Goal: Transaction & Acquisition: Purchase product/service

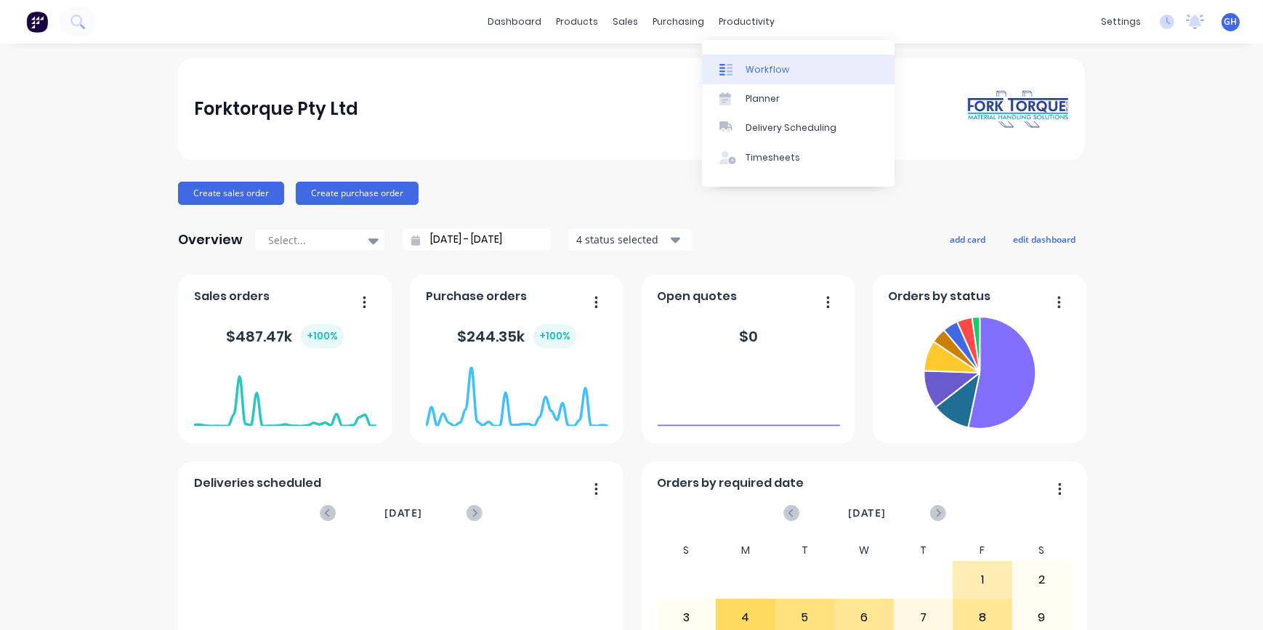
click at [760, 73] on div "Workflow" at bounding box center [768, 69] width 44 height 13
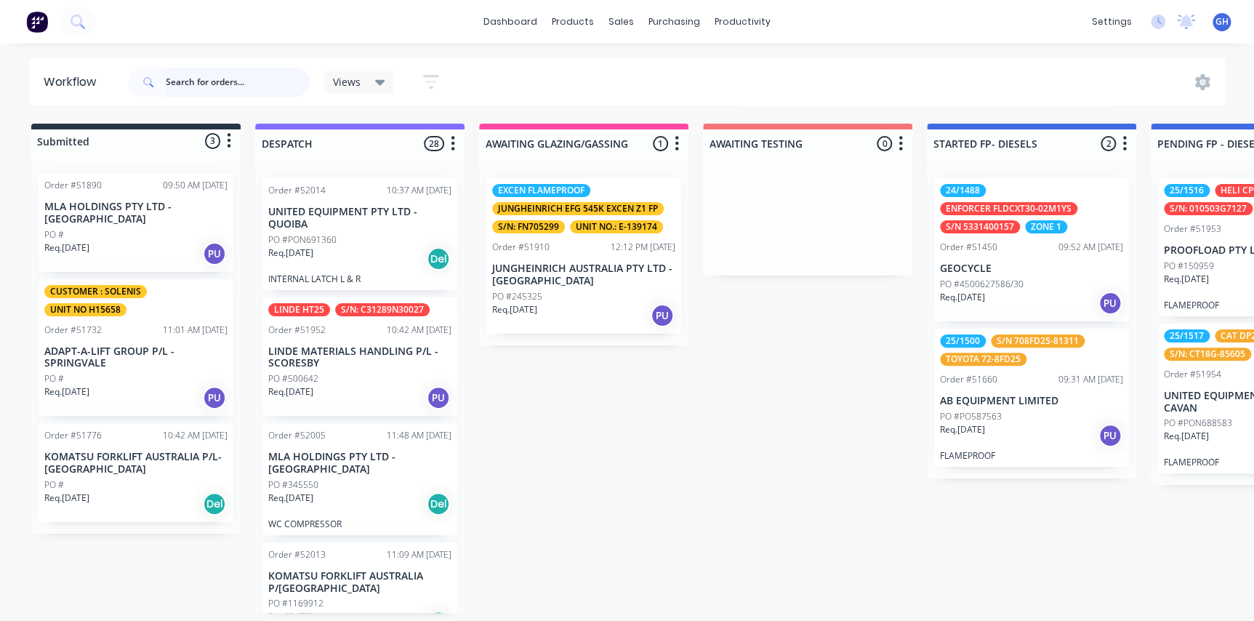
click at [176, 83] on input "text" at bounding box center [238, 82] width 144 height 29
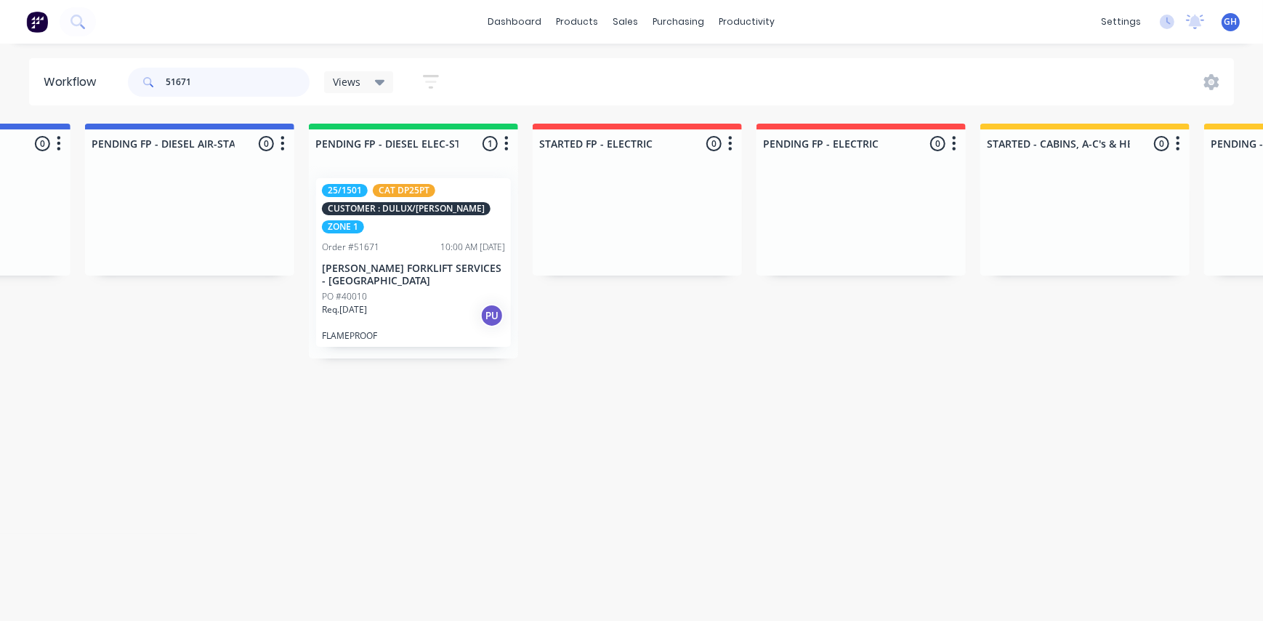
scroll to position [0, 1052]
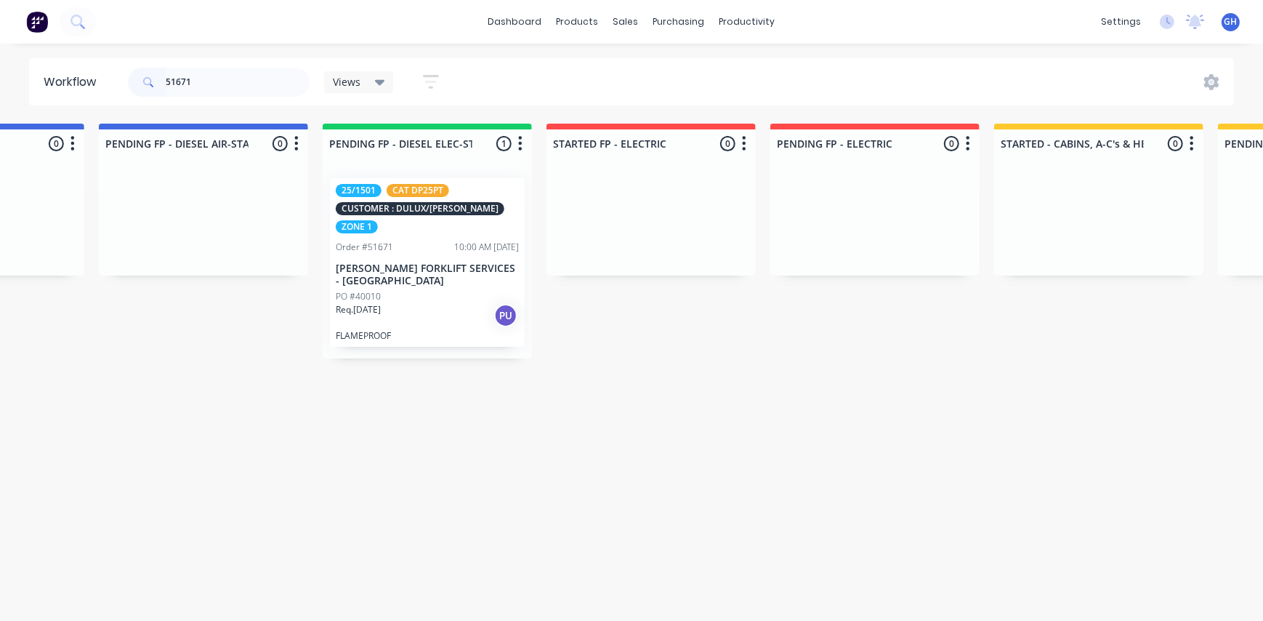
click at [430, 262] on p "[PERSON_NAME] FORKLIFT SERVICES - [GEOGRAPHIC_DATA]" at bounding box center [427, 274] width 183 height 25
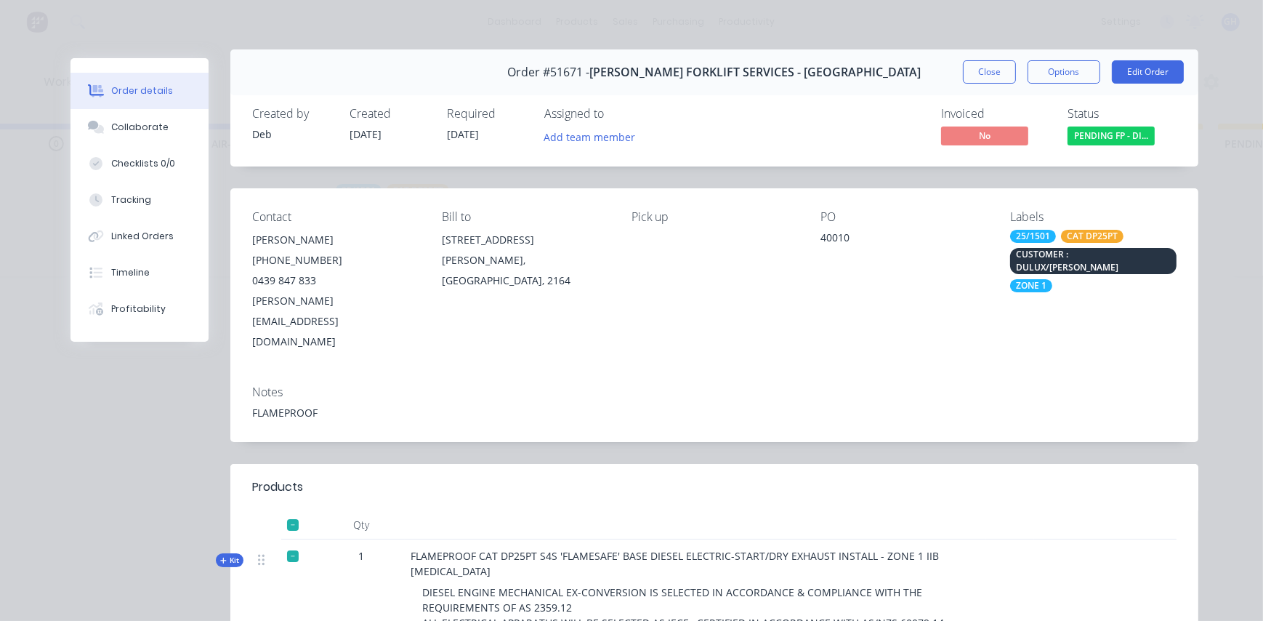
scroll to position [0, 0]
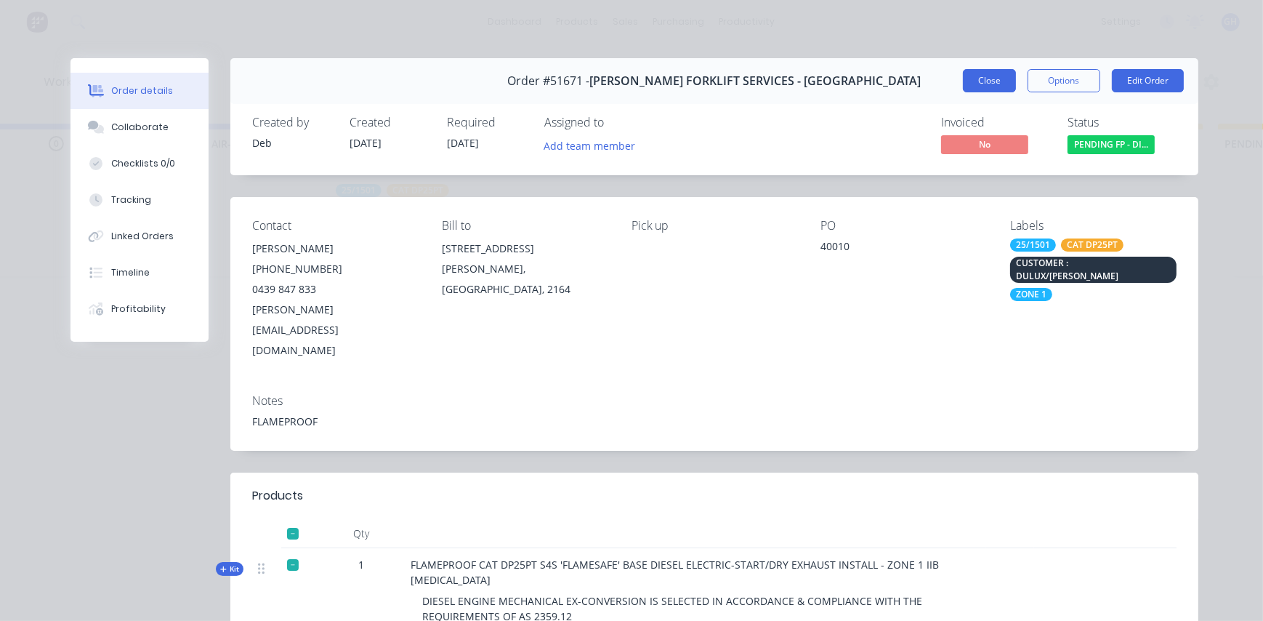
click at [996, 79] on button "Close" at bounding box center [989, 80] width 53 height 23
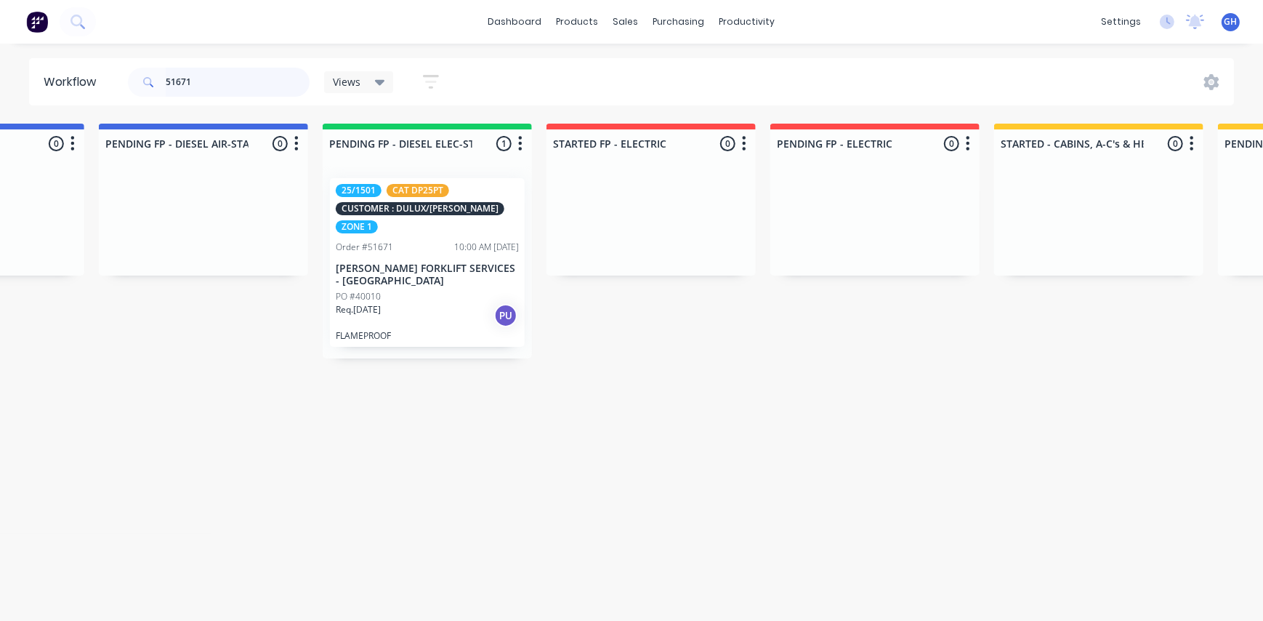
drag, startPoint x: 194, startPoint y: 83, endPoint x: 126, endPoint y: 81, distance: 67.6
click at [126, 81] on div "51671 Views Save new view None (Default) edit Show/Hide statuses Show line item…" at bounding box center [290, 82] width 330 height 44
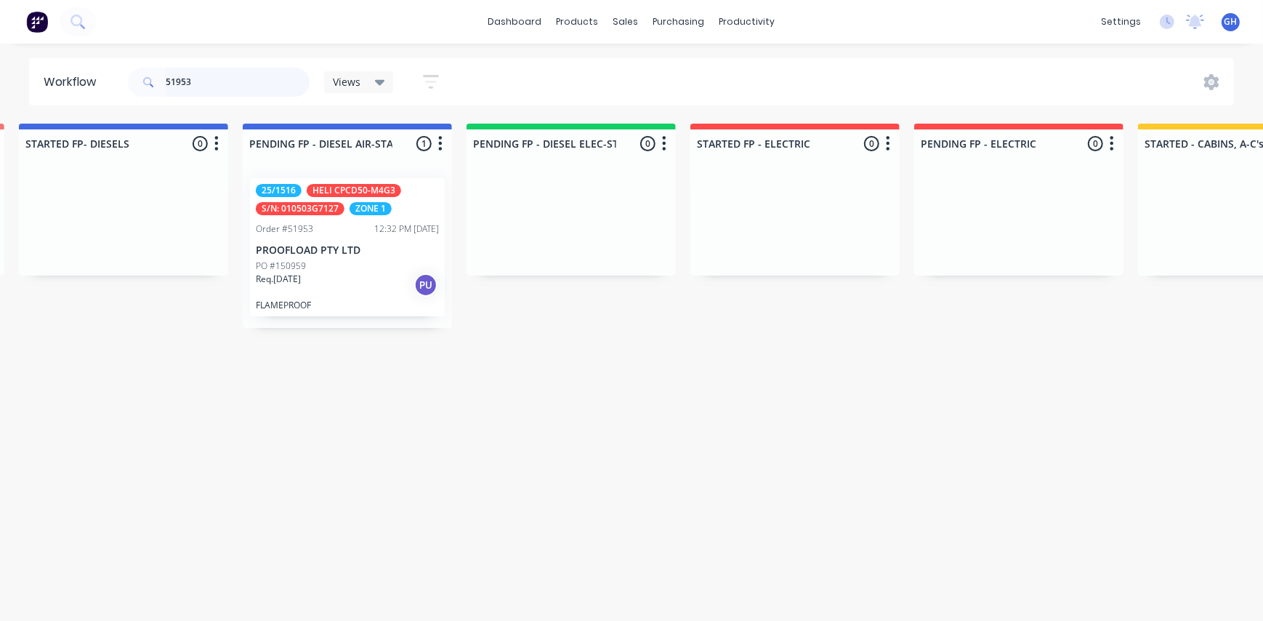
scroll to position [0, 946]
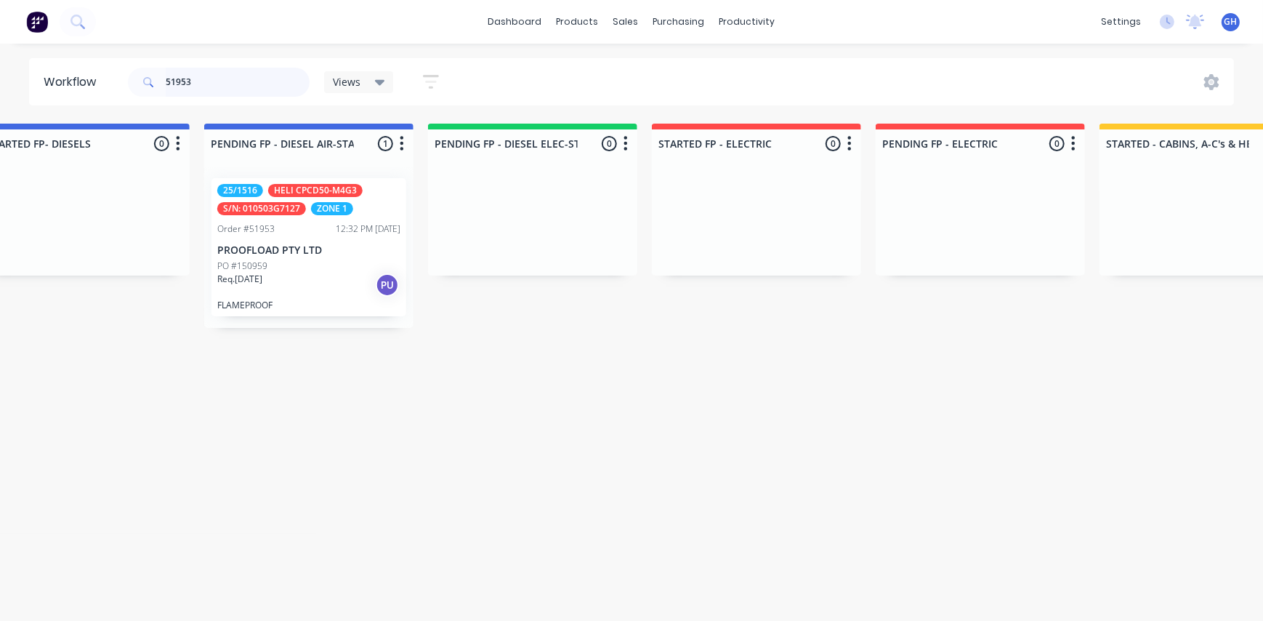
type input "51953"
click at [276, 269] on div "PO #150959" at bounding box center [308, 266] width 183 height 13
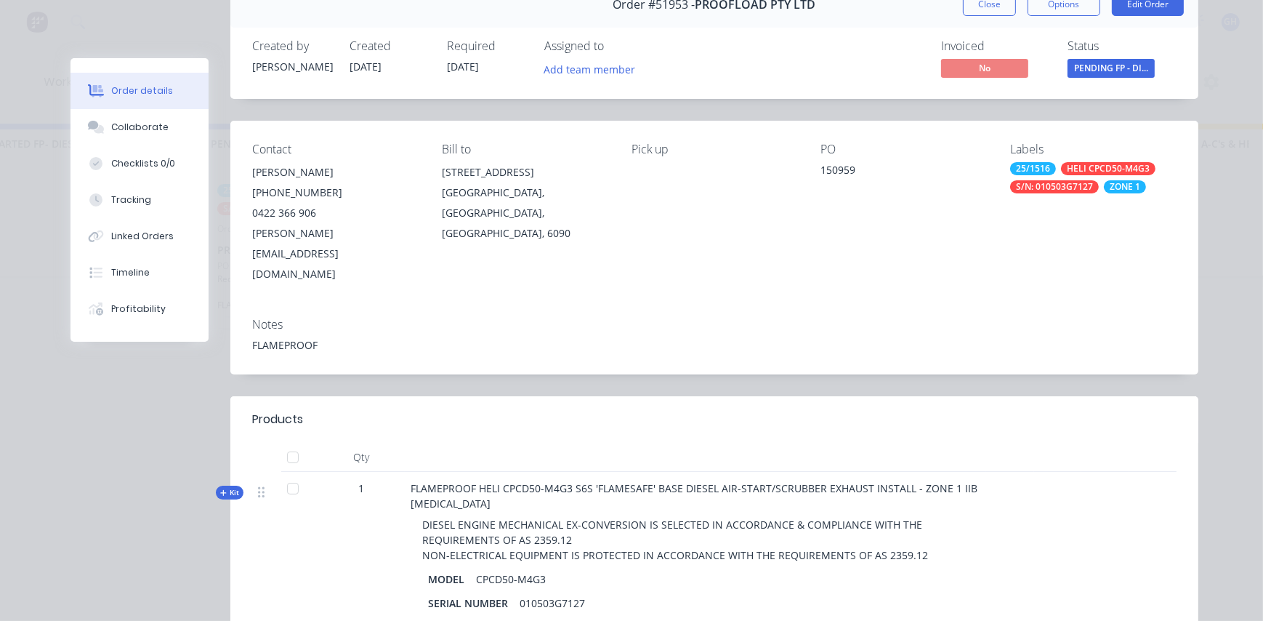
scroll to position [0, 0]
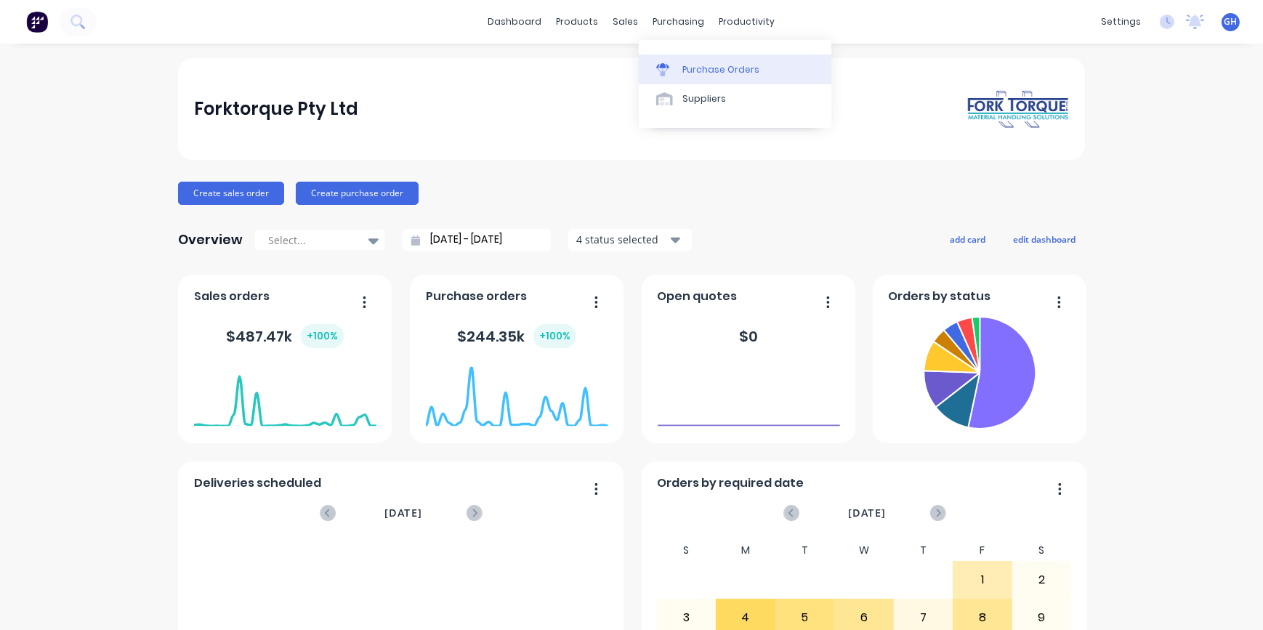
click at [704, 74] on div "Purchase Orders" at bounding box center [721, 69] width 77 height 13
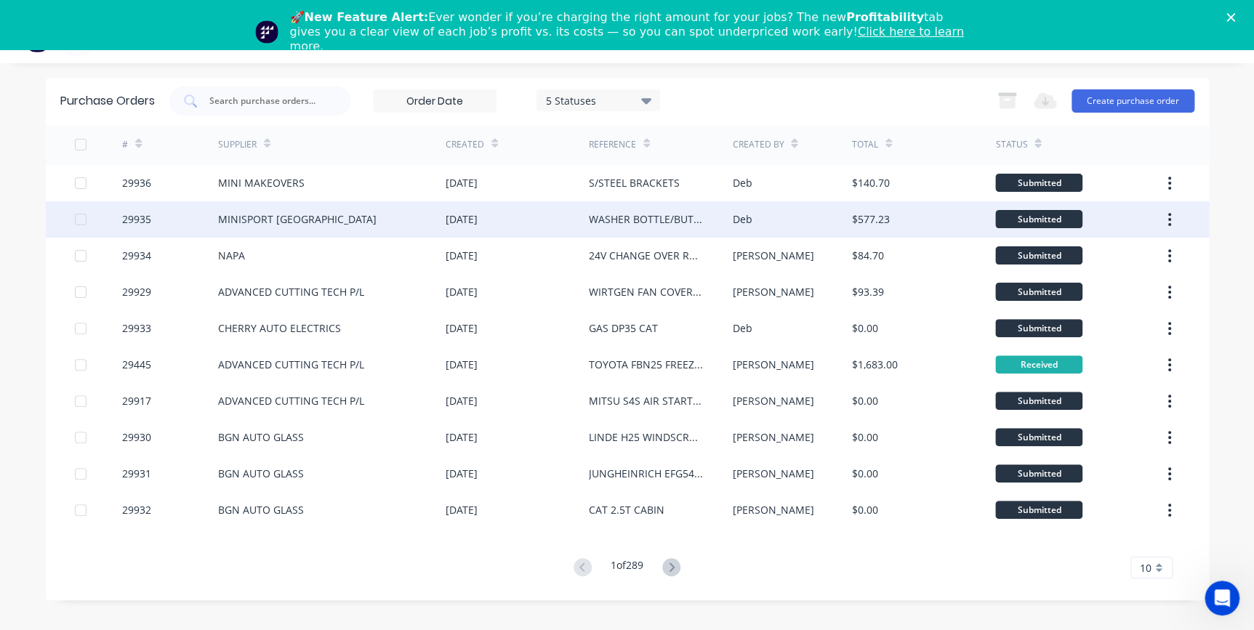
scroll to position [49, 0]
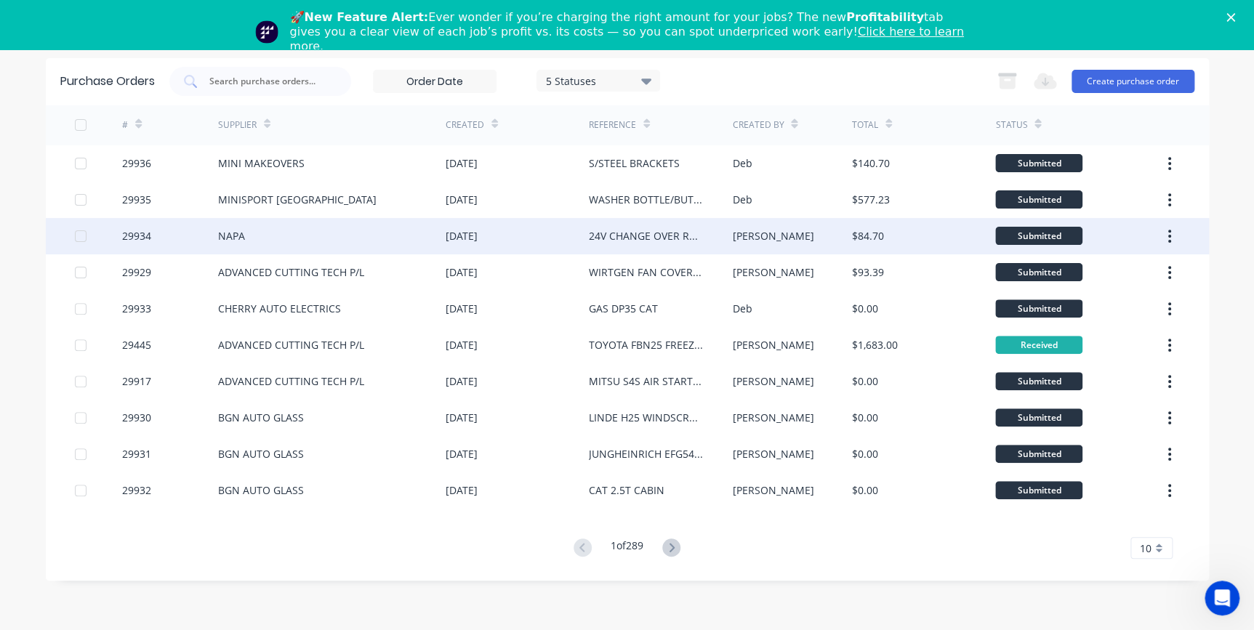
click at [646, 241] on div "24V CHANGE OVER RELAYS" at bounding box center [646, 235] width 114 height 15
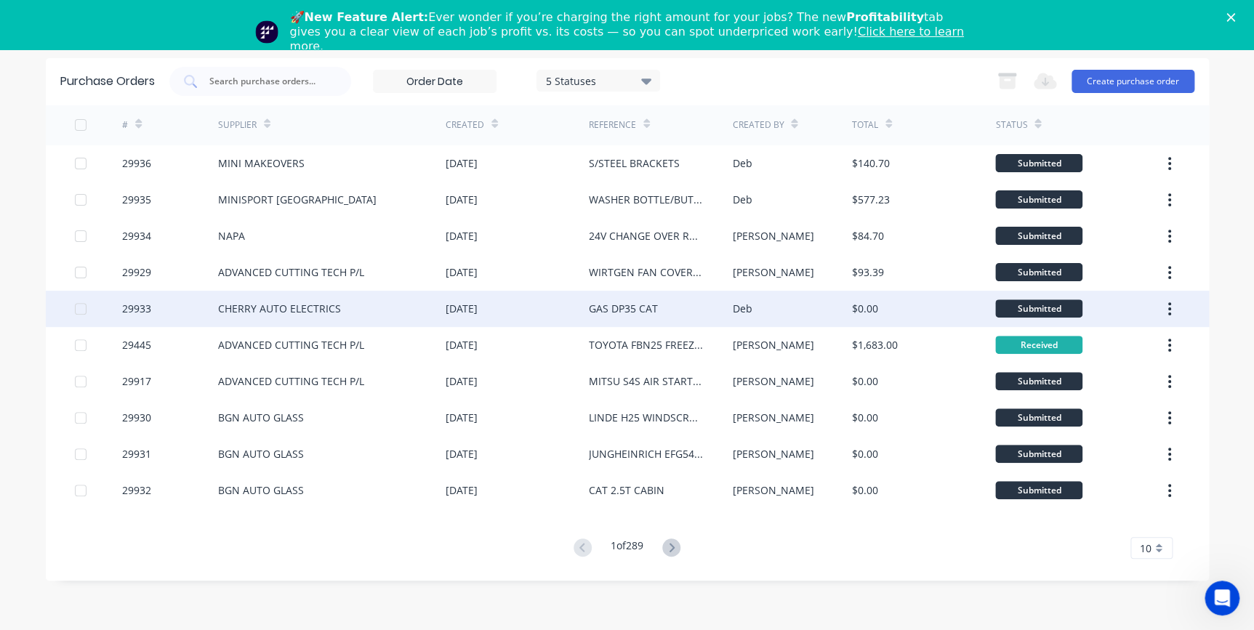
click at [614, 310] on div "GAS DP35 CAT" at bounding box center [623, 308] width 69 height 15
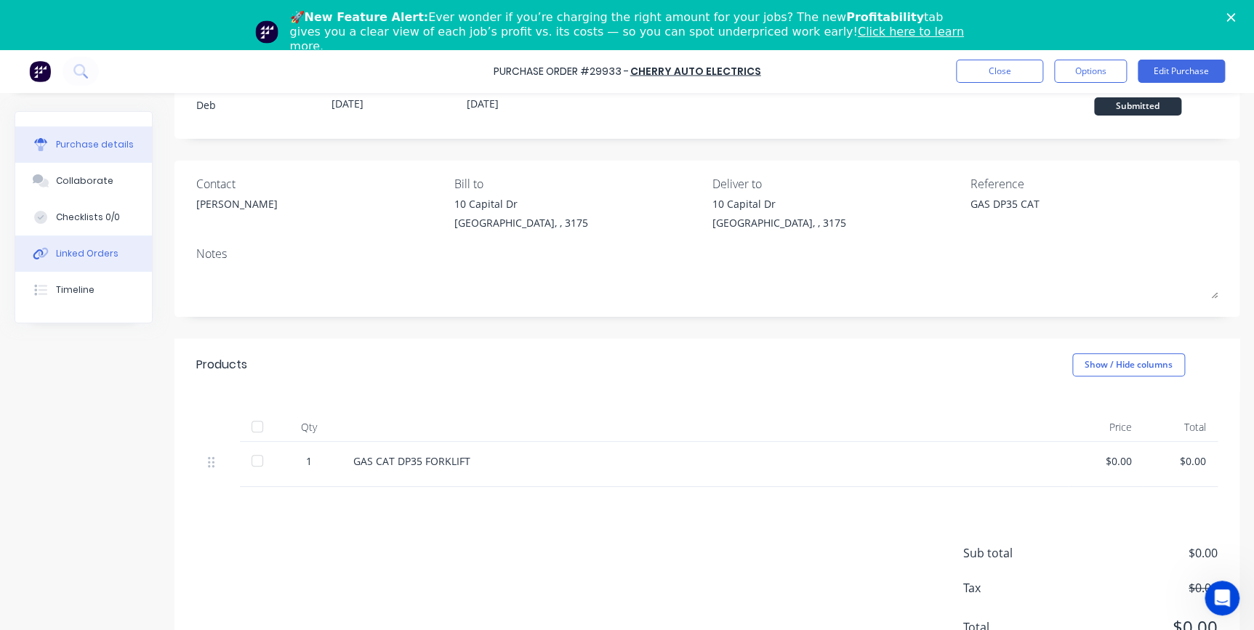
click at [88, 262] on button "Linked Orders" at bounding box center [83, 254] width 137 height 36
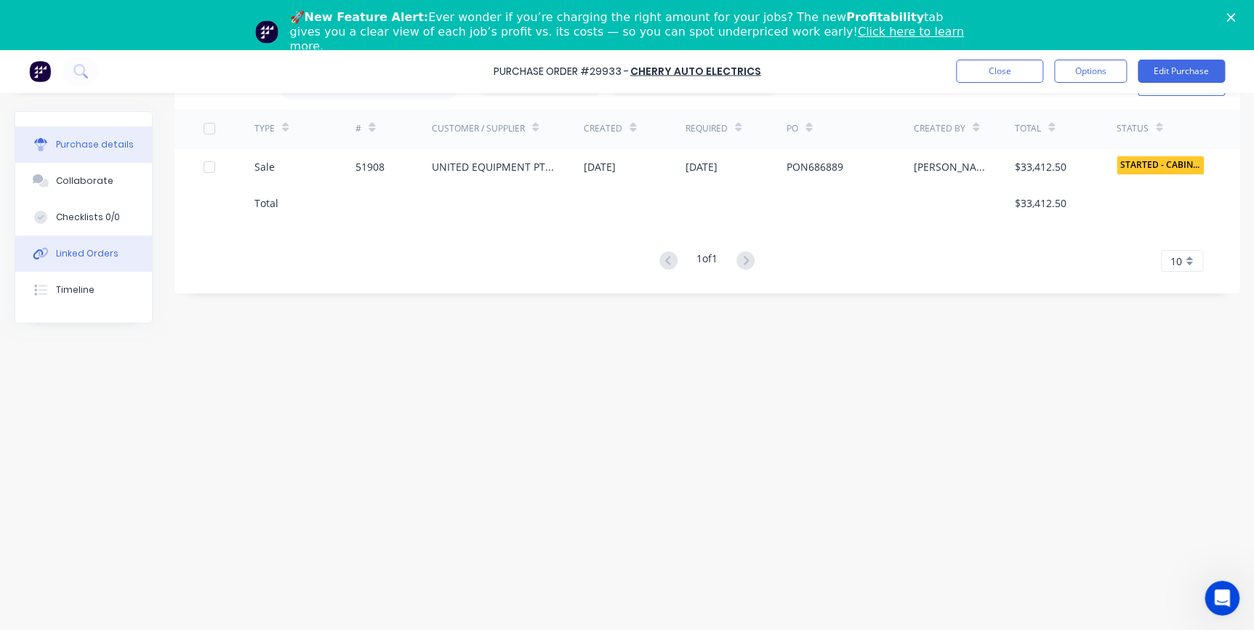
click at [96, 140] on div "Purchase details" at bounding box center [95, 144] width 78 height 13
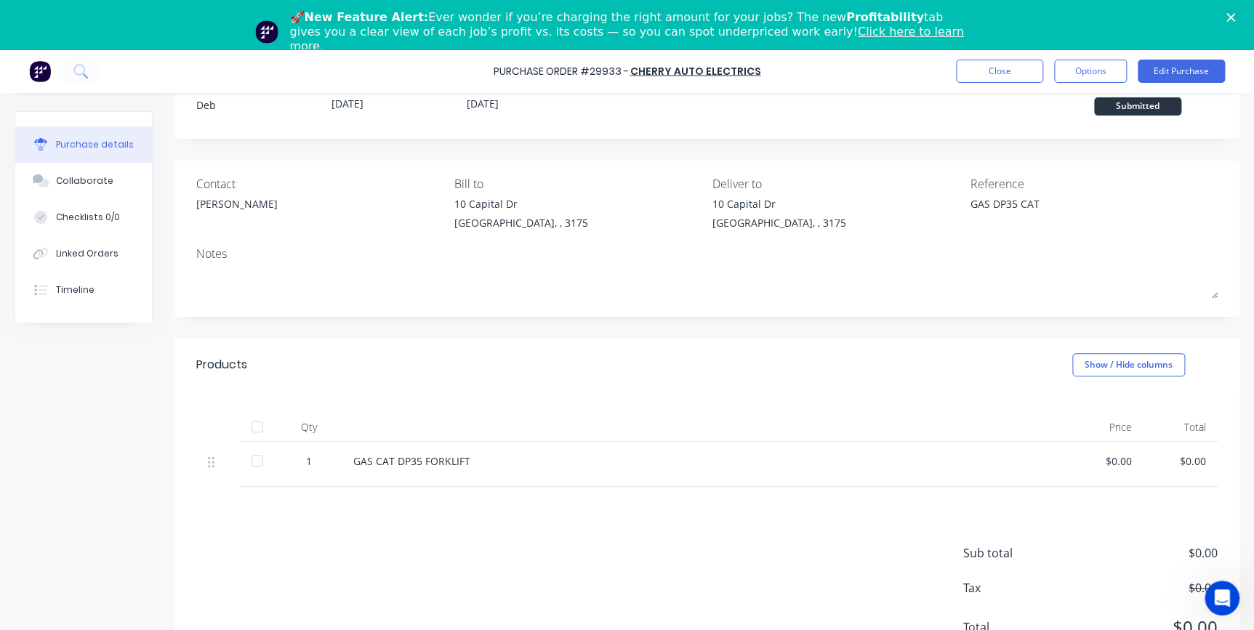
scroll to position [64, 0]
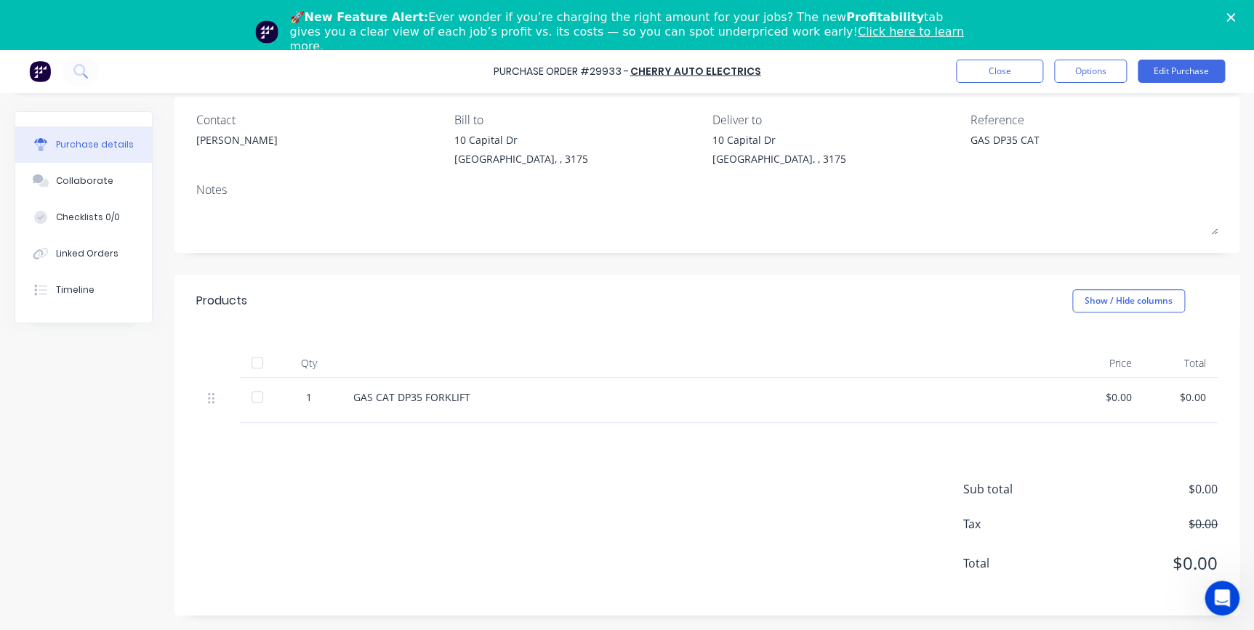
click at [1235, 20] on icon "Close" at bounding box center [1230, 17] width 9 height 9
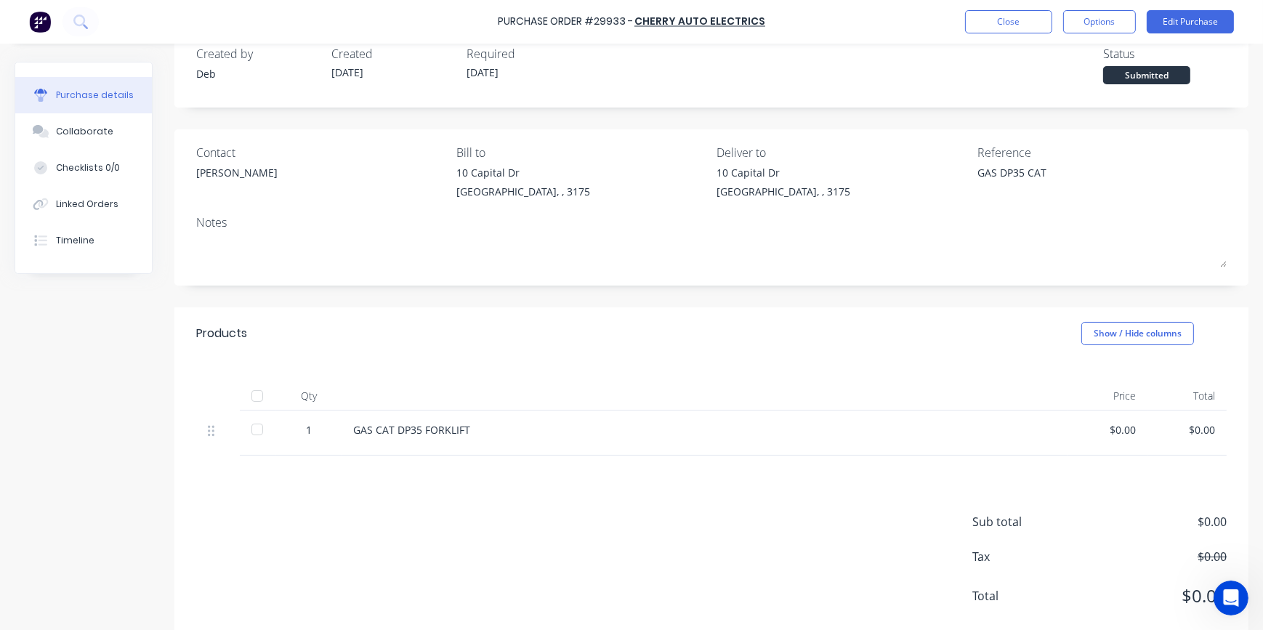
scroll to position [0, 0]
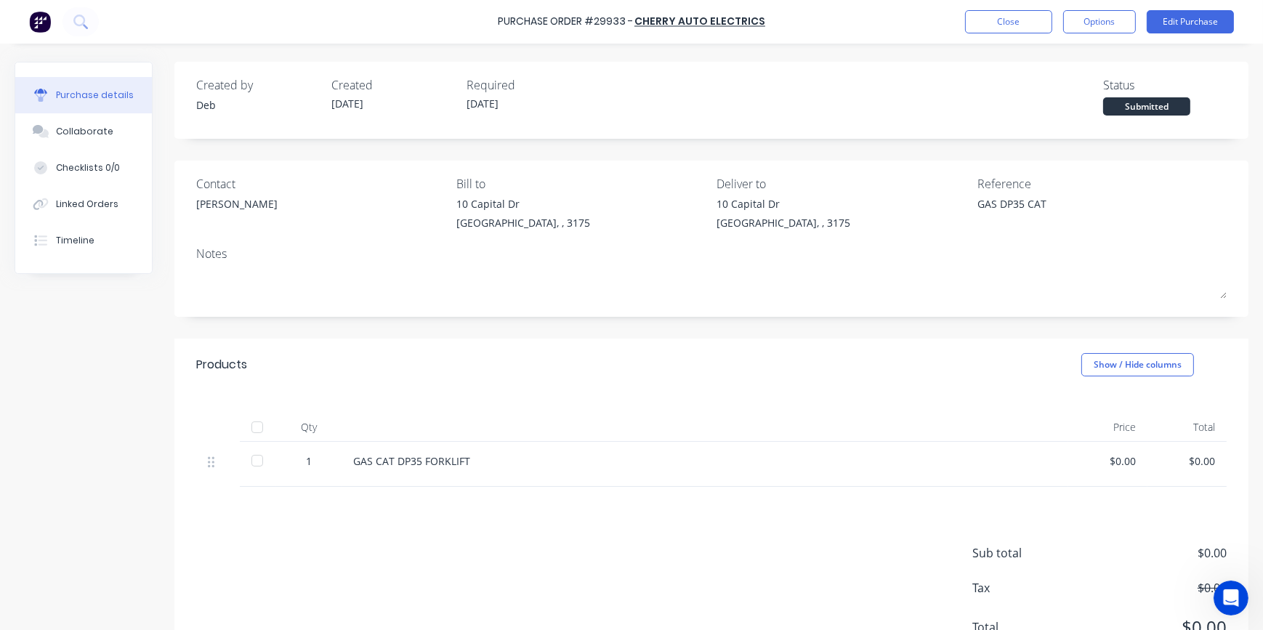
type textarea "x"
click at [996, 25] on button "Close" at bounding box center [1008, 21] width 87 height 23
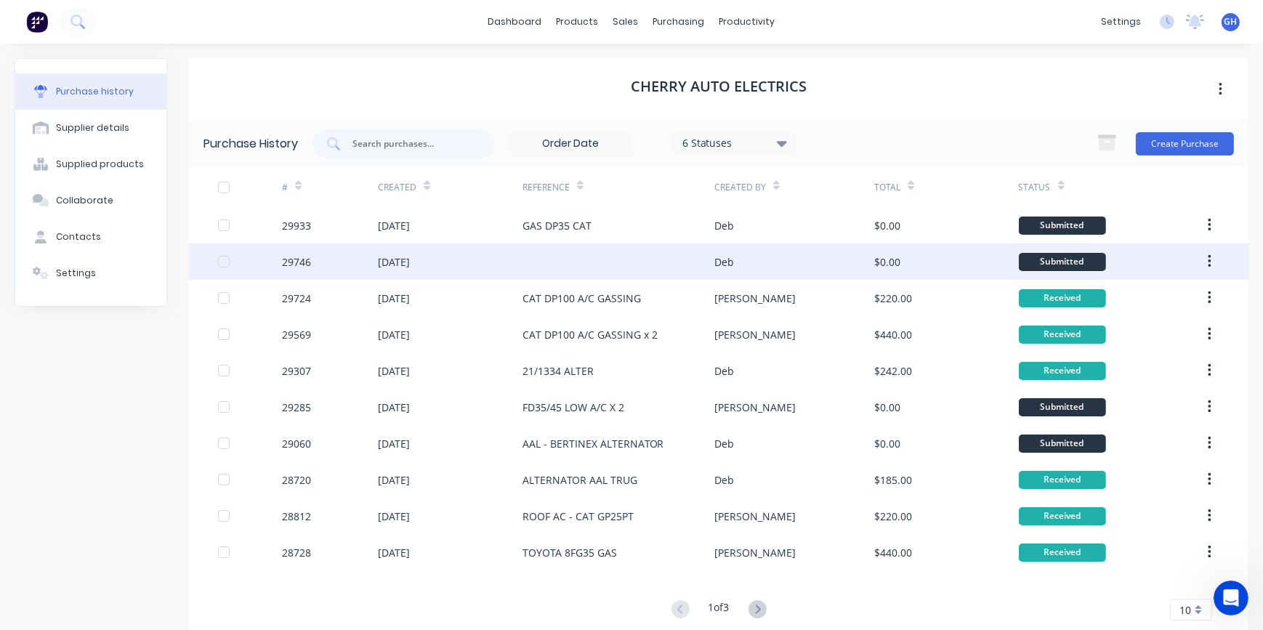
click at [666, 270] on div at bounding box center [619, 262] width 192 height 36
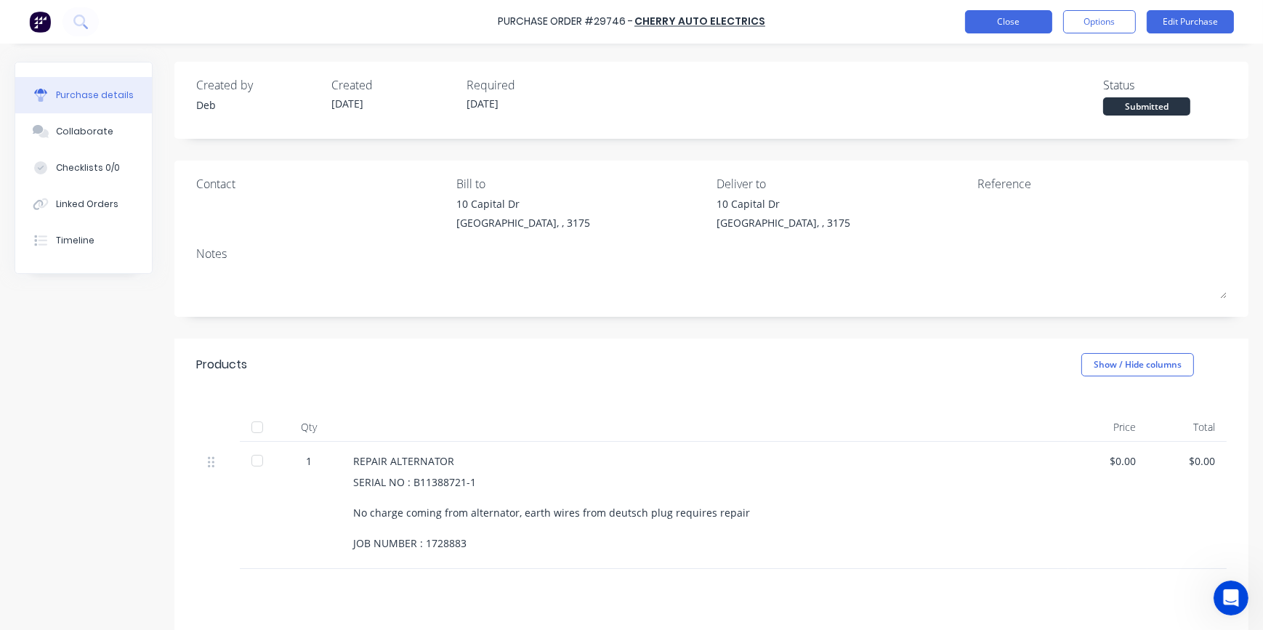
click at [965, 25] on div "Purchase Order #29746 - CHERRY AUTO ELECTRICS Close Options Edit Purchase" at bounding box center [631, 22] width 1263 height 44
click at [980, 25] on button "Close" at bounding box center [1008, 21] width 87 height 23
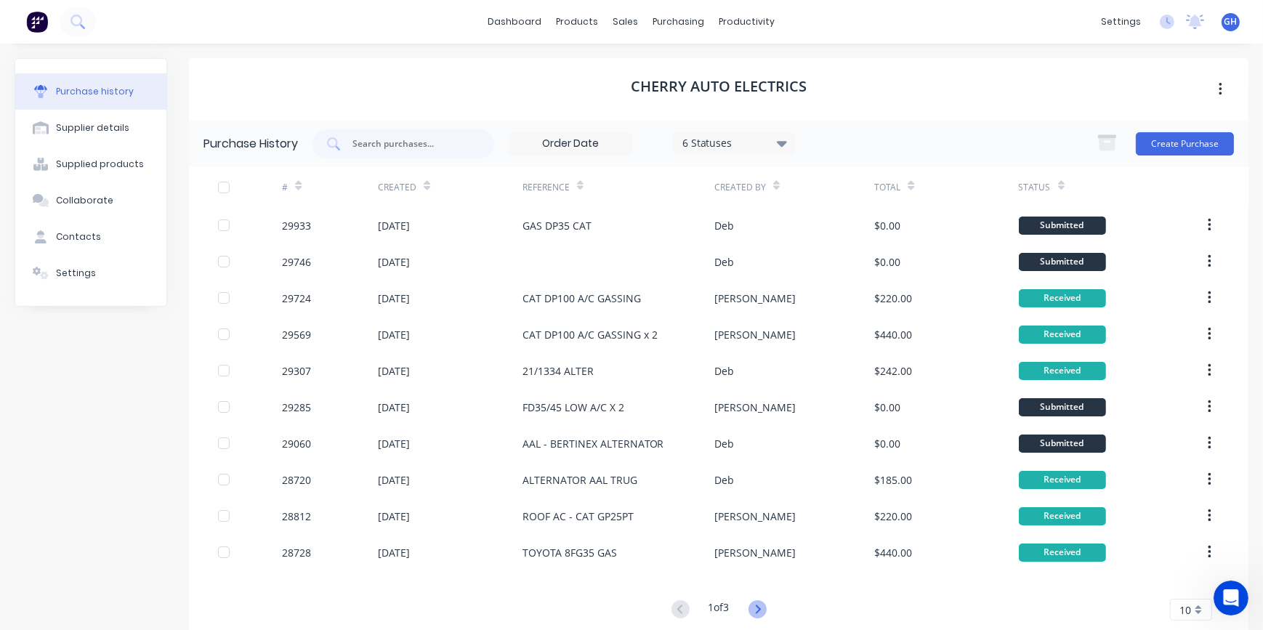
click at [757, 611] on icon at bounding box center [758, 609] width 18 height 18
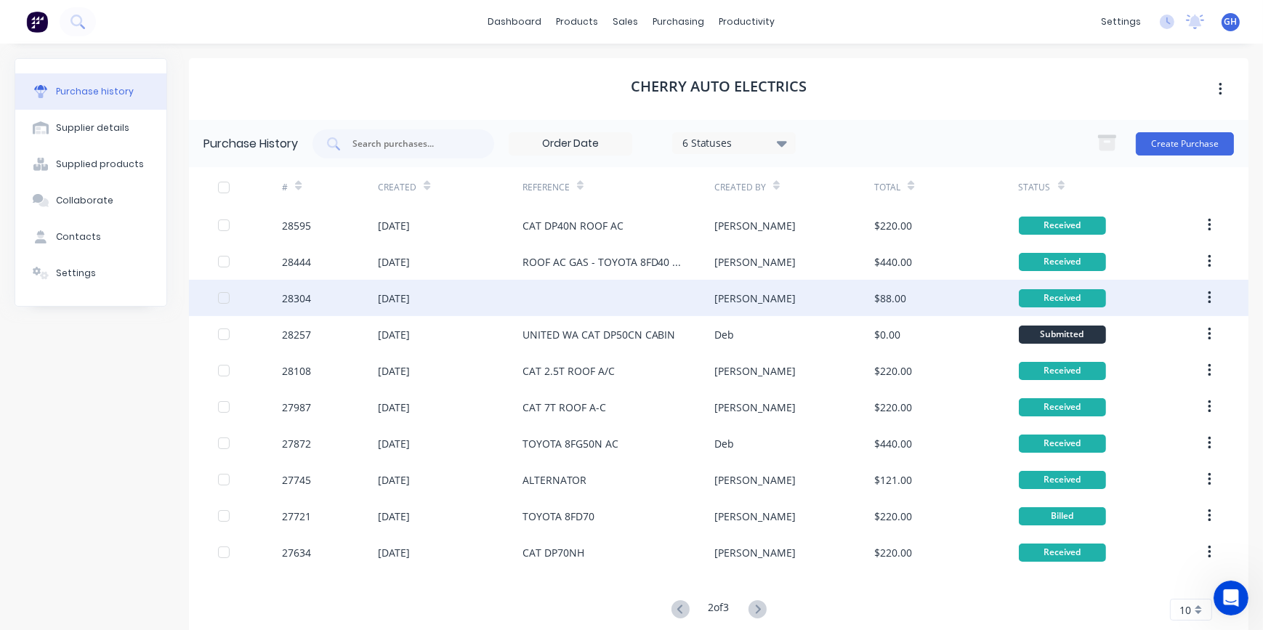
click at [755, 302] on div "Sharon" at bounding box center [795, 298] width 160 height 36
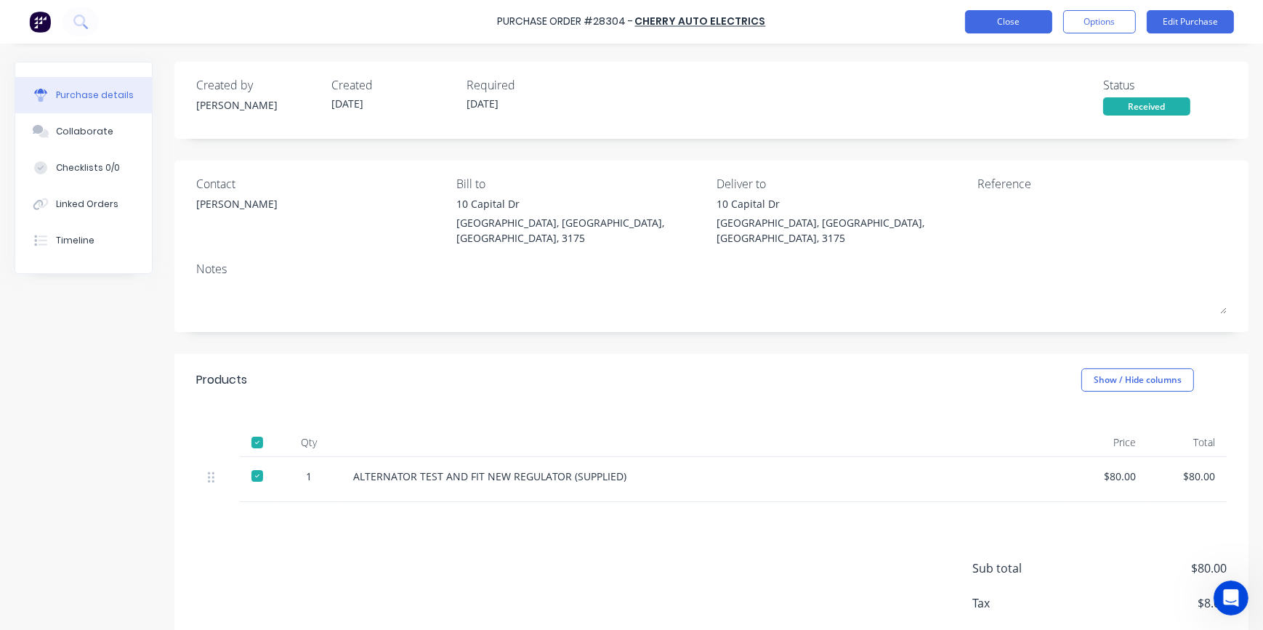
click at [1025, 21] on button "Close" at bounding box center [1008, 21] width 87 height 23
click at [1009, 28] on button "Close" at bounding box center [1008, 21] width 87 height 23
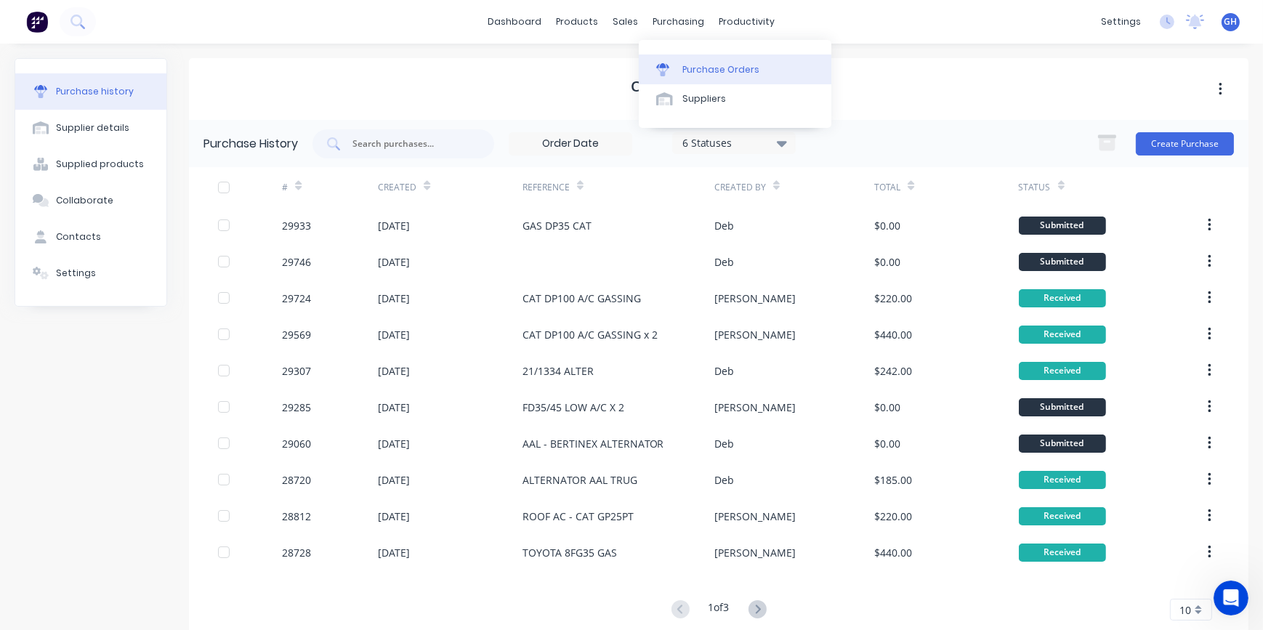
click at [712, 71] on div "Purchase Orders" at bounding box center [721, 69] width 77 height 13
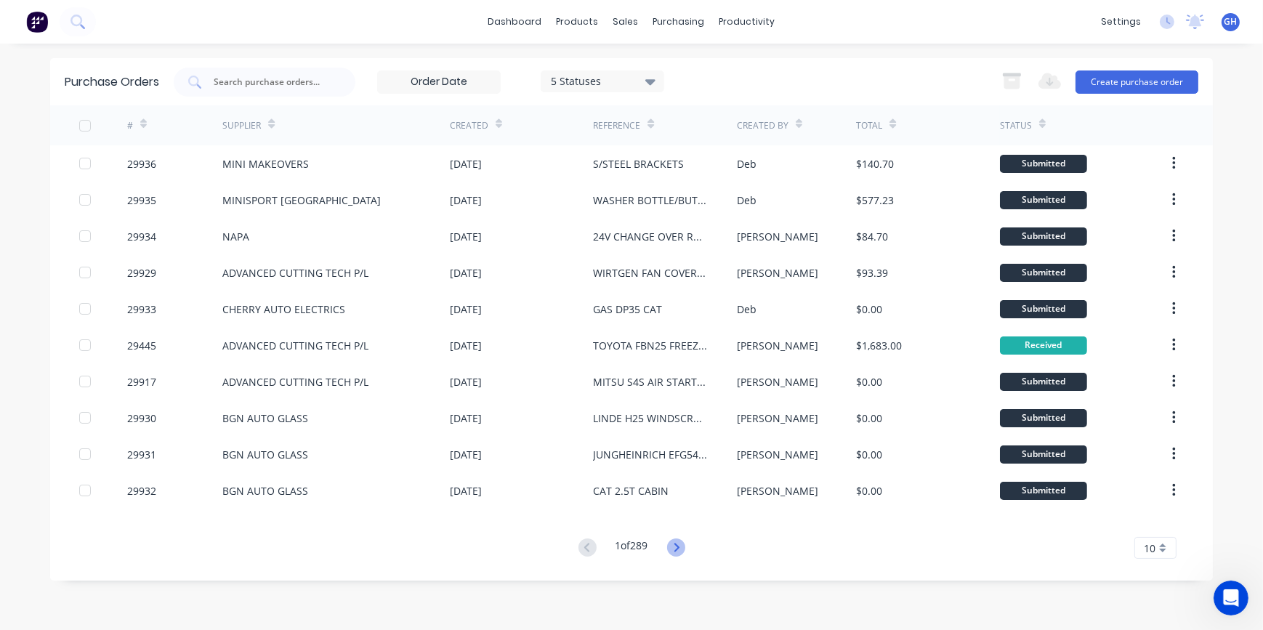
click at [674, 549] on icon at bounding box center [676, 548] width 18 height 18
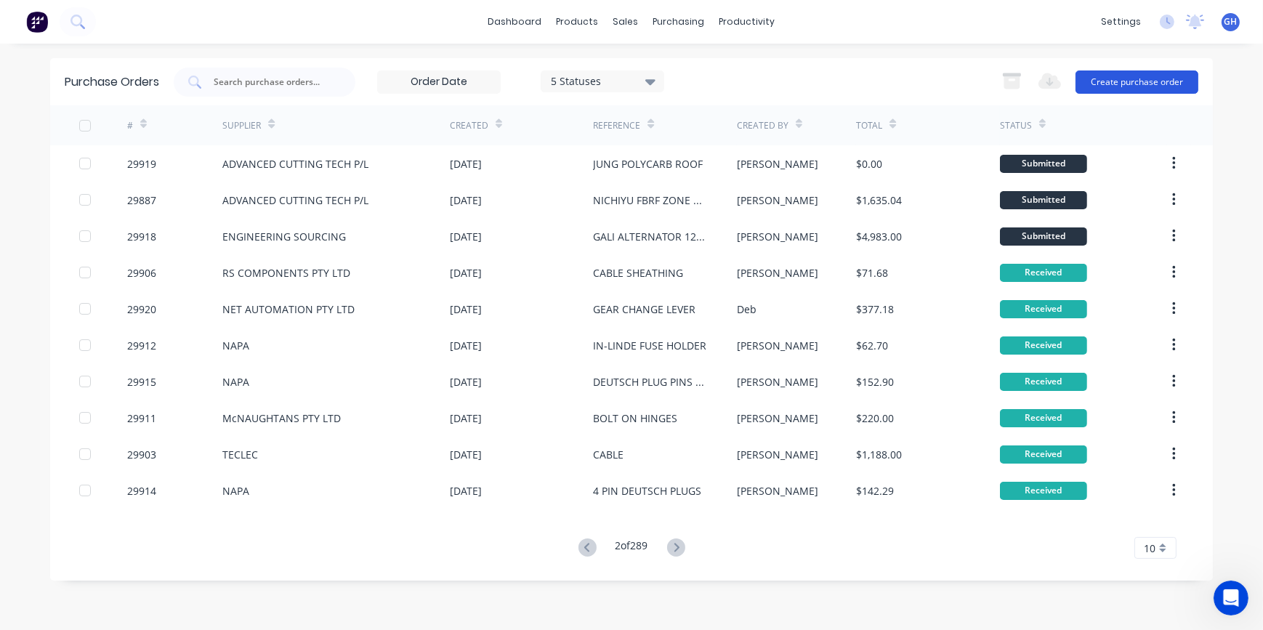
click at [1145, 84] on button "Create purchase order" at bounding box center [1137, 82] width 123 height 23
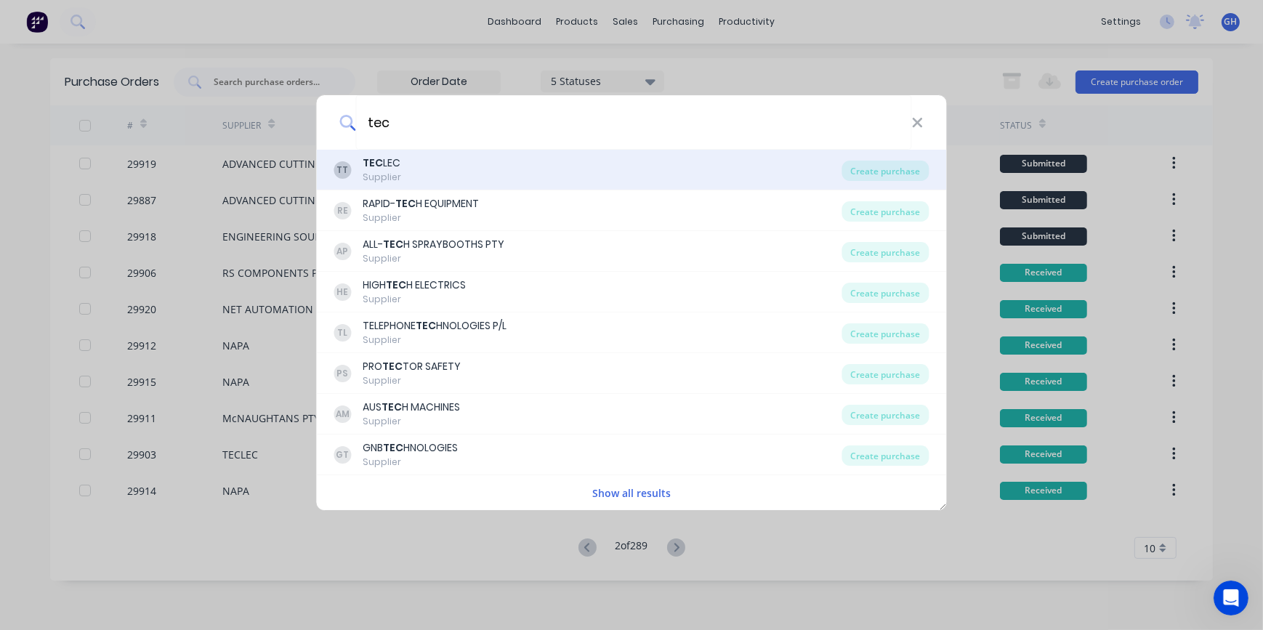
type input "tec"
click at [393, 166] on div "TEC LEC" at bounding box center [382, 163] width 39 height 15
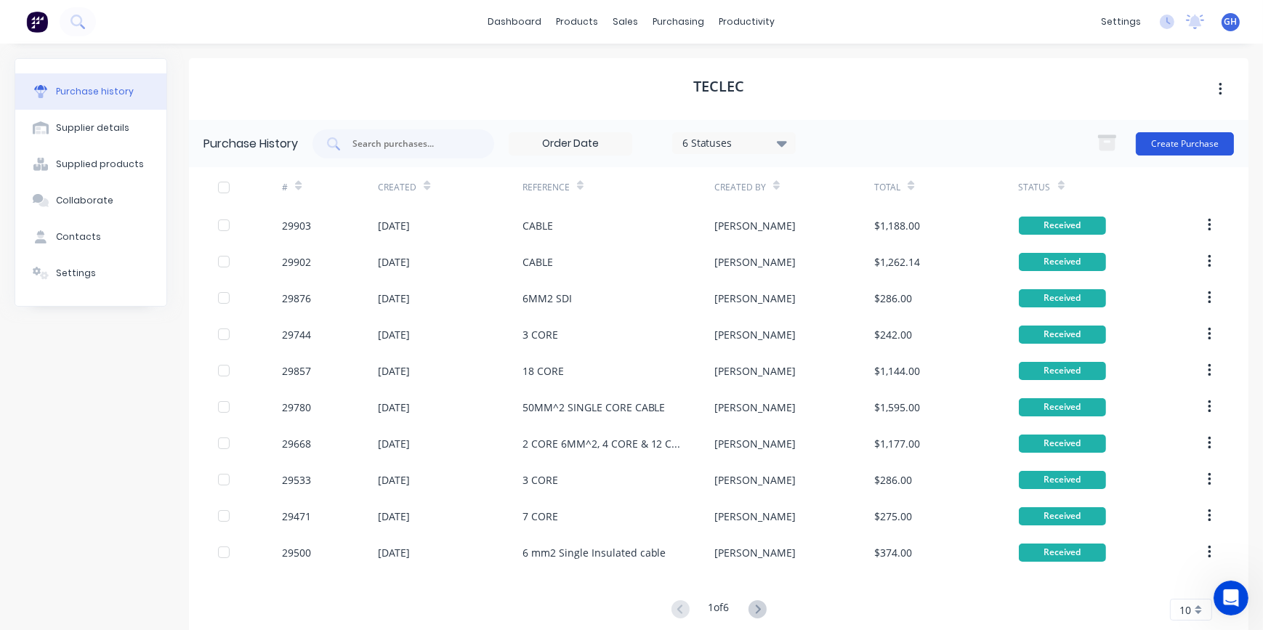
click at [1162, 144] on button "Create Purchase" at bounding box center [1185, 143] width 98 height 23
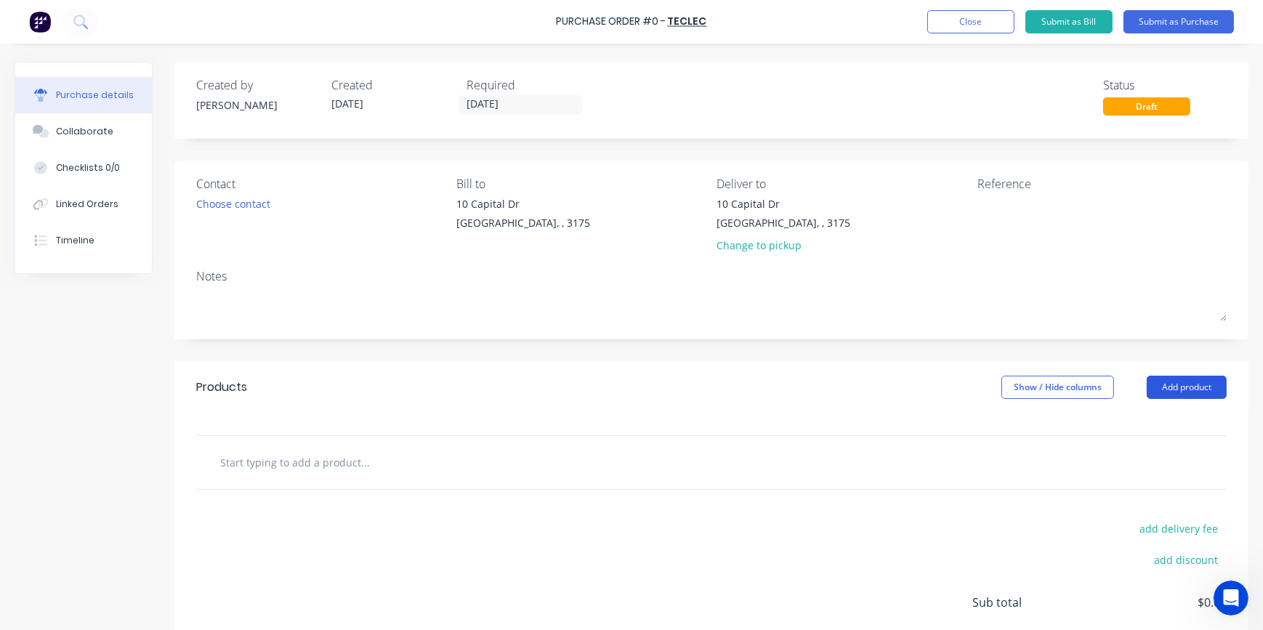
click at [1159, 393] on button "Add product" at bounding box center [1187, 387] width 80 height 23
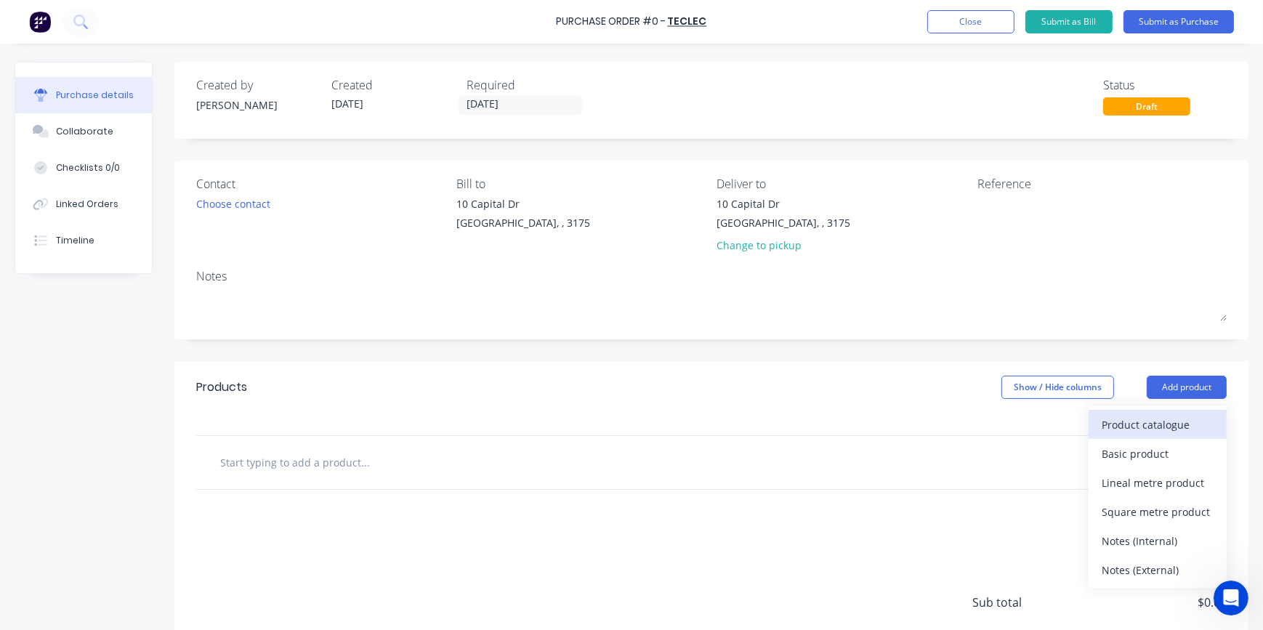
click at [1102, 429] on div "Product catalogue" at bounding box center [1158, 424] width 112 height 21
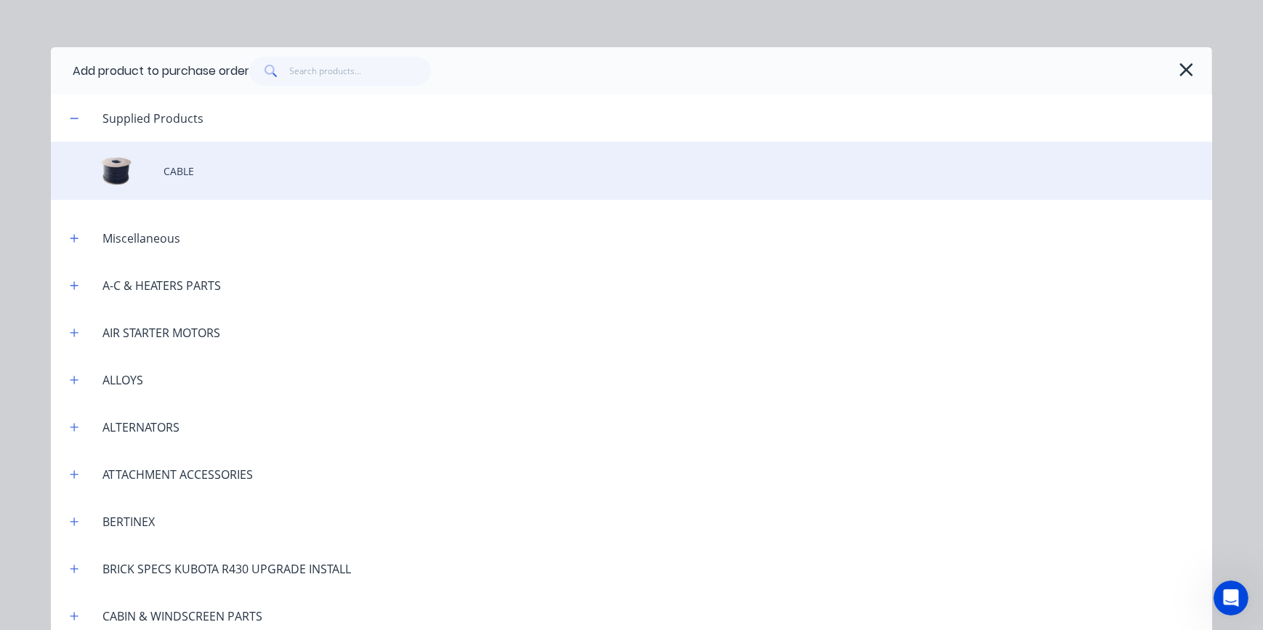
click at [190, 171] on div "CABLE" at bounding box center [632, 171] width 1162 height 58
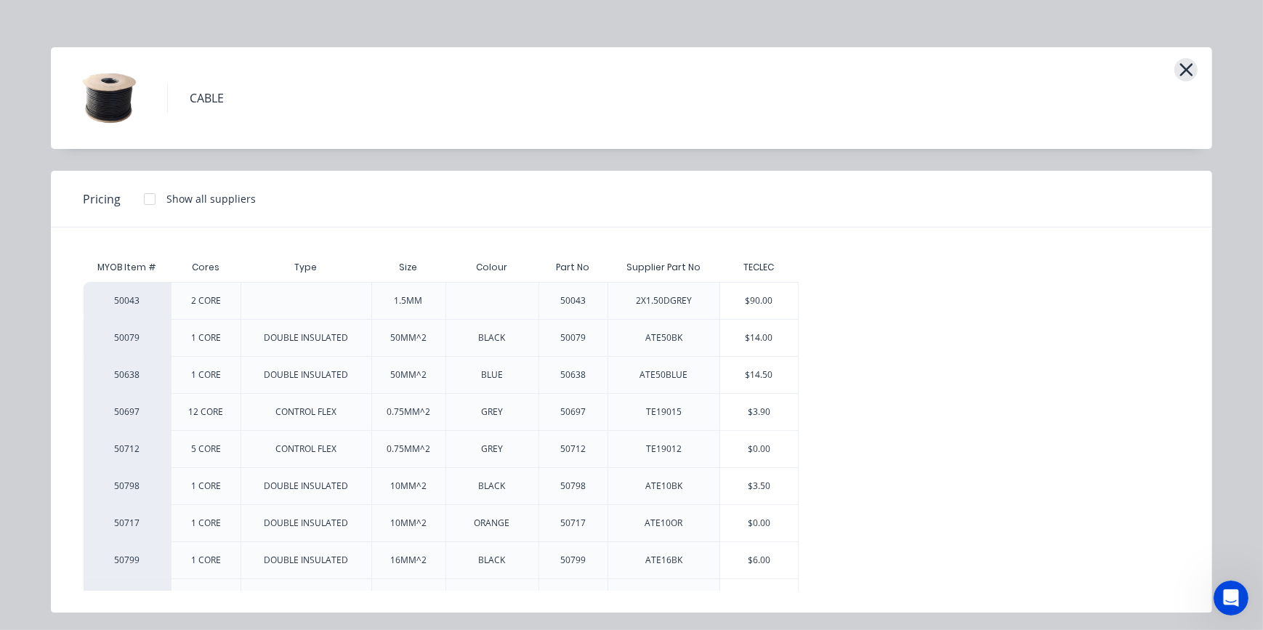
click at [1185, 70] on icon "button" at bounding box center [1186, 69] width 13 height 13
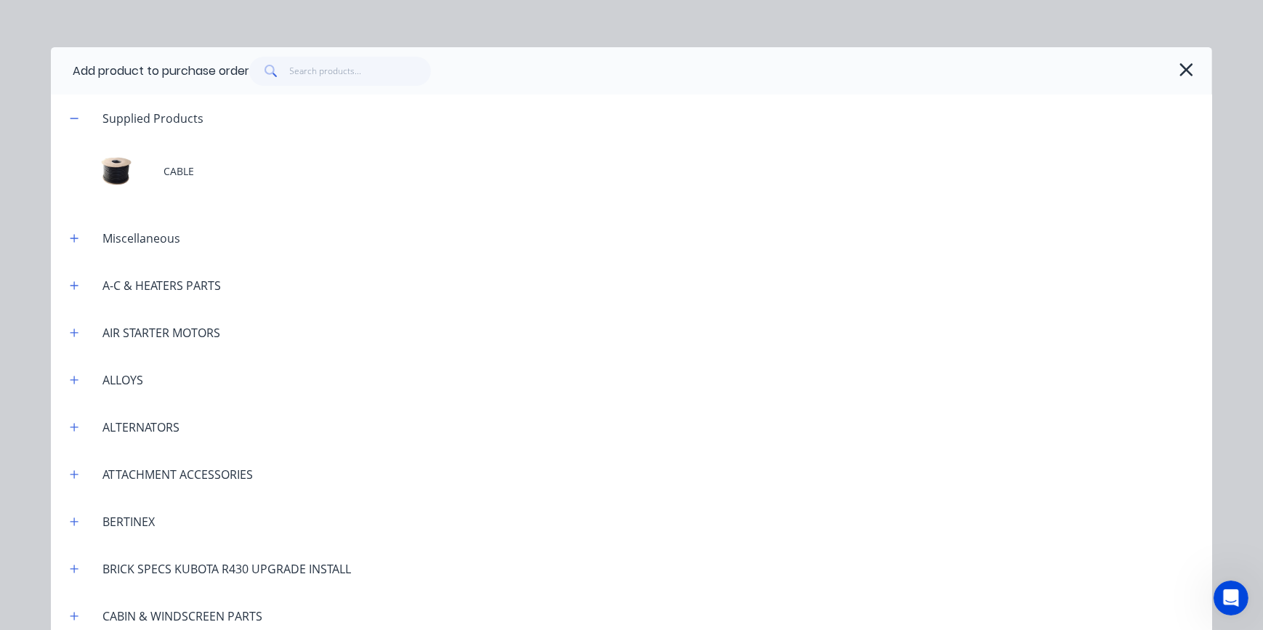
drag, startPoint x: 1171, startPoint y: 74, endPoint x: 1180, endPoint y: 73, distance: 8.8
click at [1178, 73] on button "button" at bounding box center [1186, 69] width 23 height 23
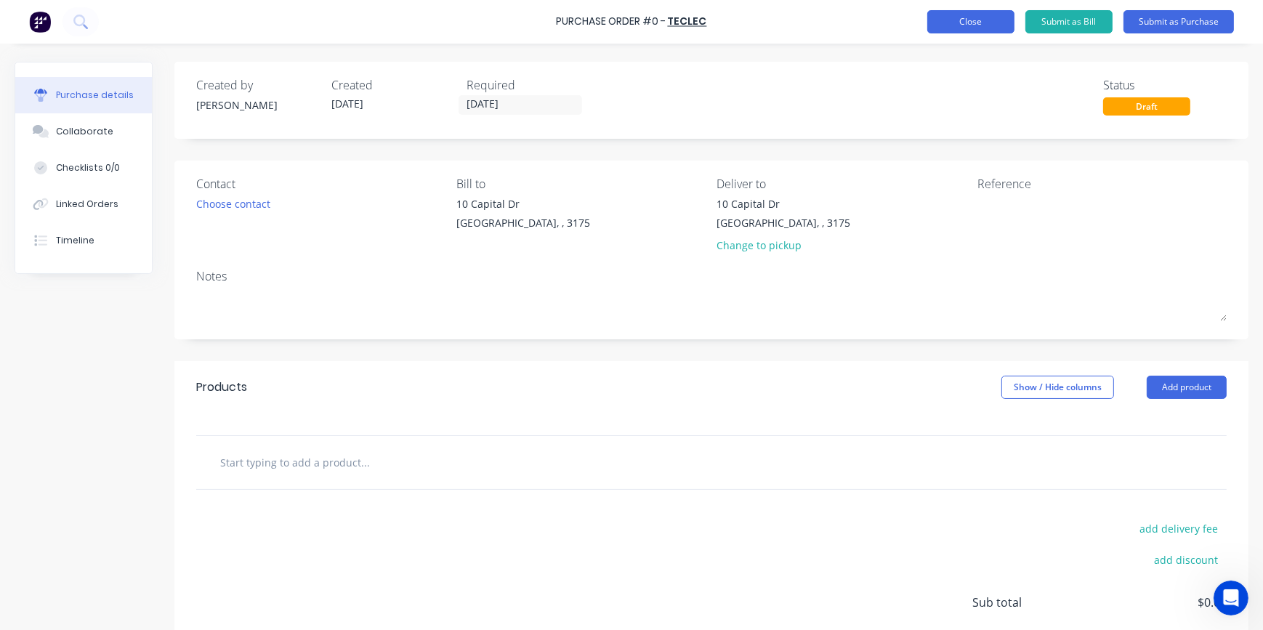
click at [994, 28] on button "Close" at bounding box center [971, 21] width 87 height 23
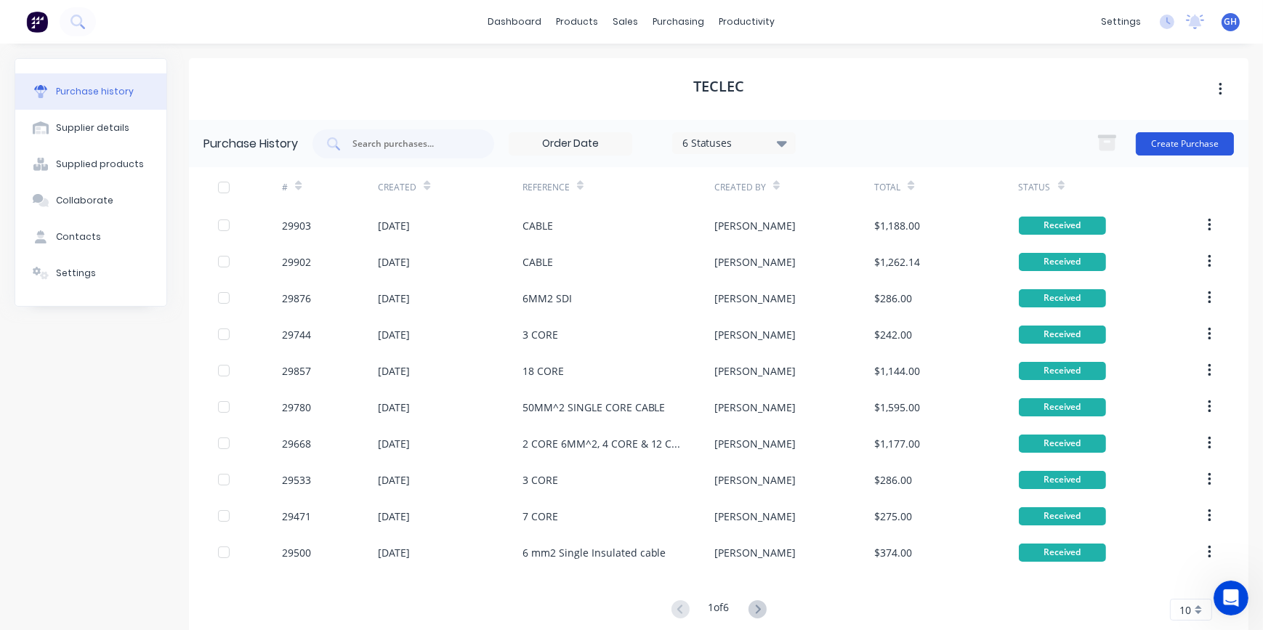
click at [1184, 145] on button "Create Purchase" at bounding box center [1185, 143] width 98 height 23
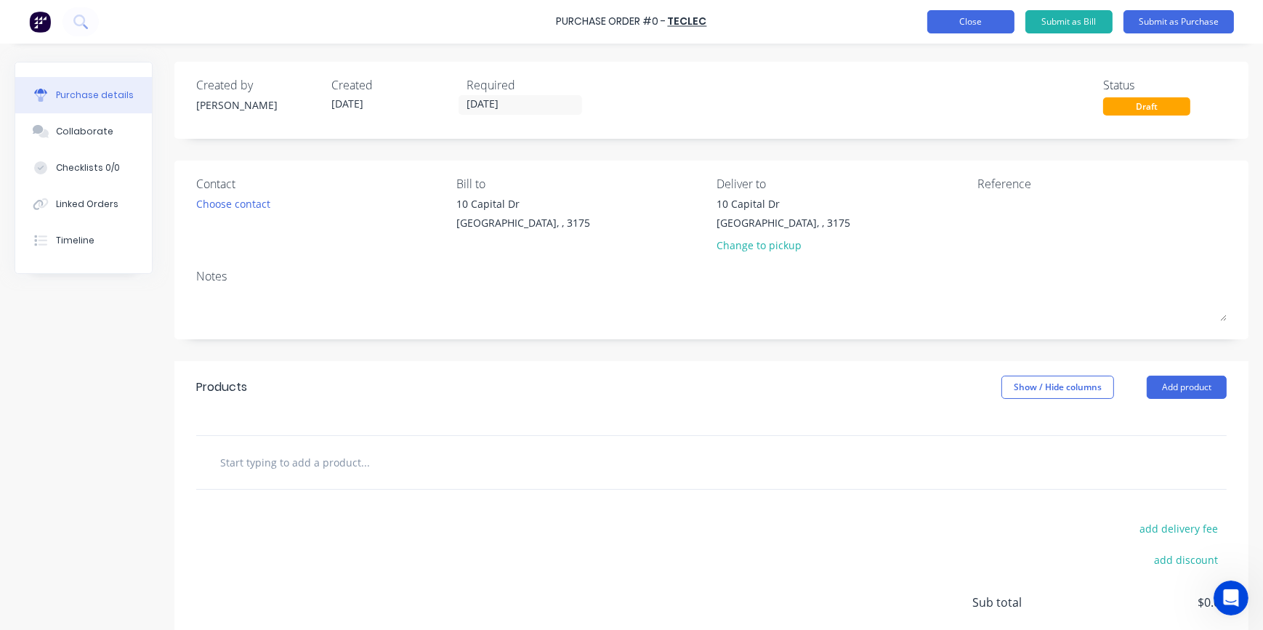
click at [967, 29] on button "Close" at bounding box center [971, 21] width 87 height 23
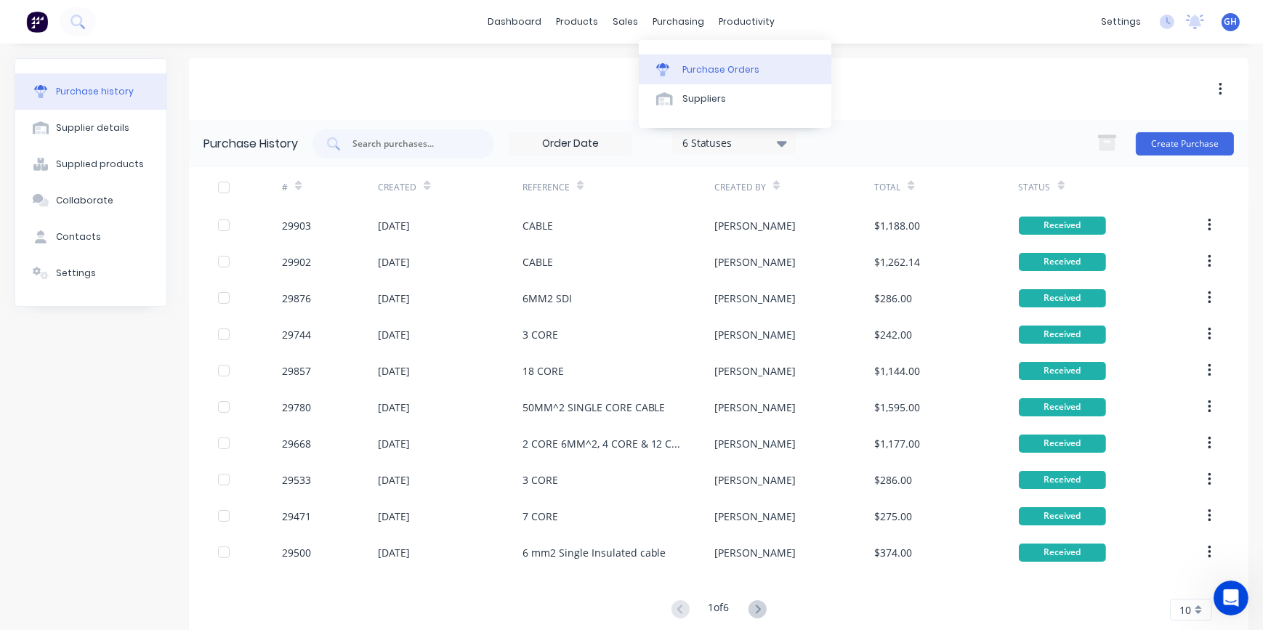
click at [709, 73] on div "Purchase Orders" at bounding box center [721, 69] width 77 height 13
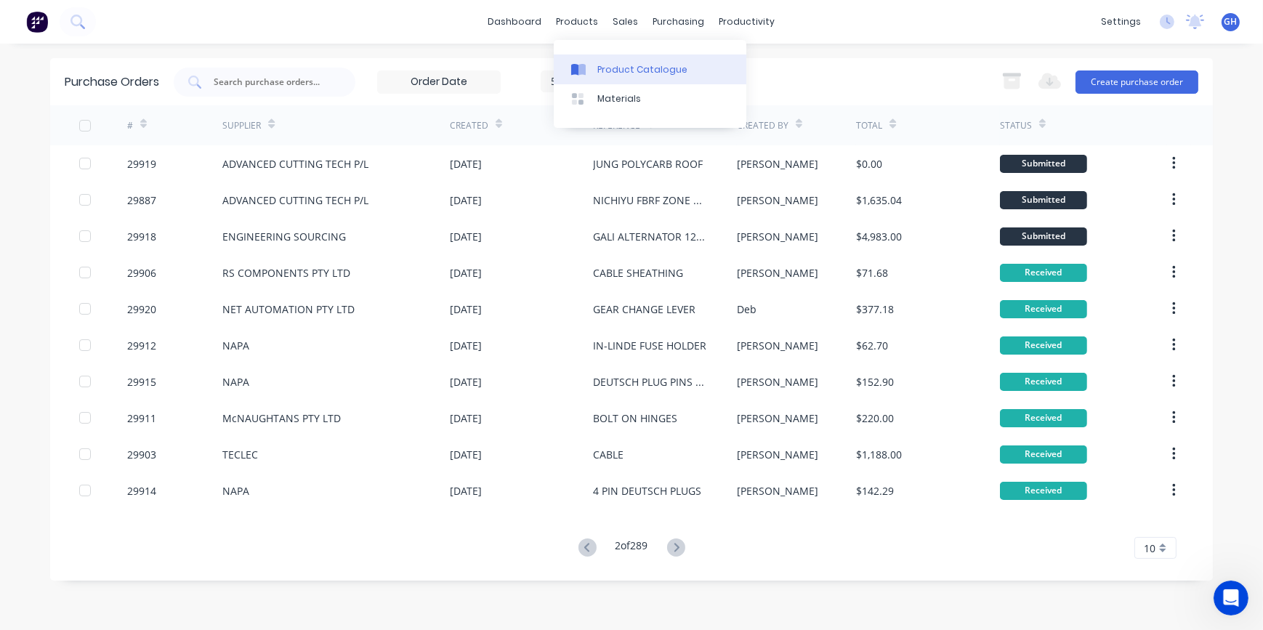
click at [618, 61] on link "Product Catalogue" at bounding box center [650, 69] width 193 height 29
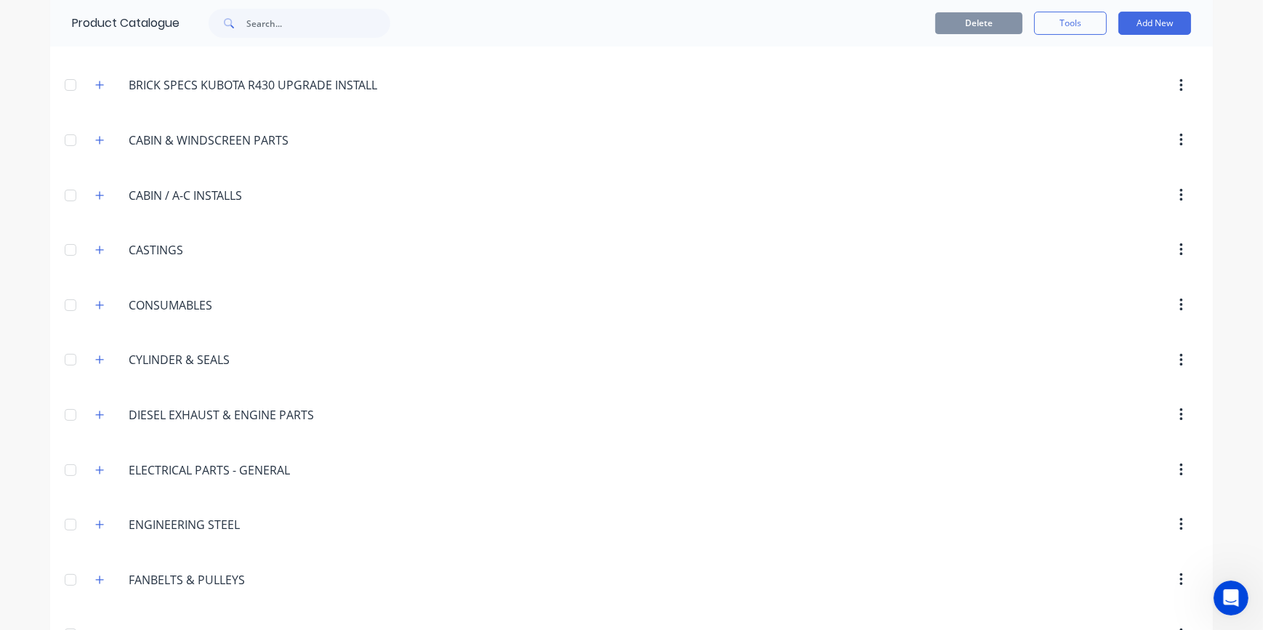
scroll to position [595, 0]
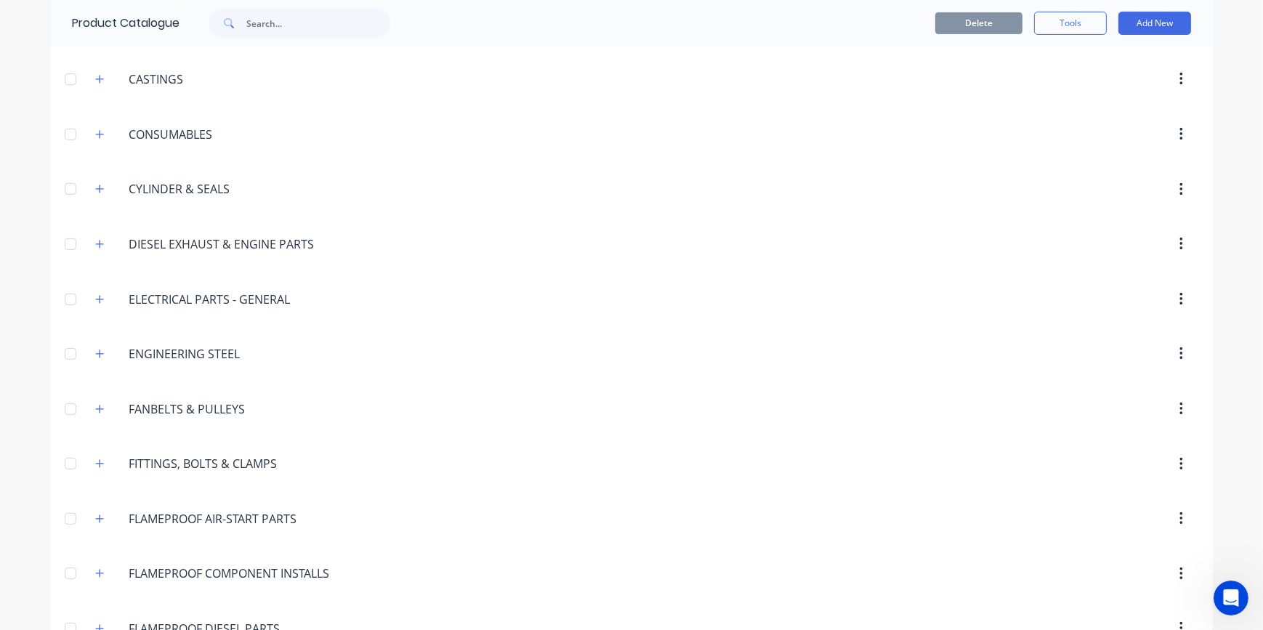
click at [105, 302] on div "ELECTRICAL.PARTS.-.GENERAL ELECTRICAL PARTS - GENERAL" at bounding box center [198, 299] width 228 height 26
click at [95, 301] on icon "button" at bounding box center [99, 299] width 9 height 10
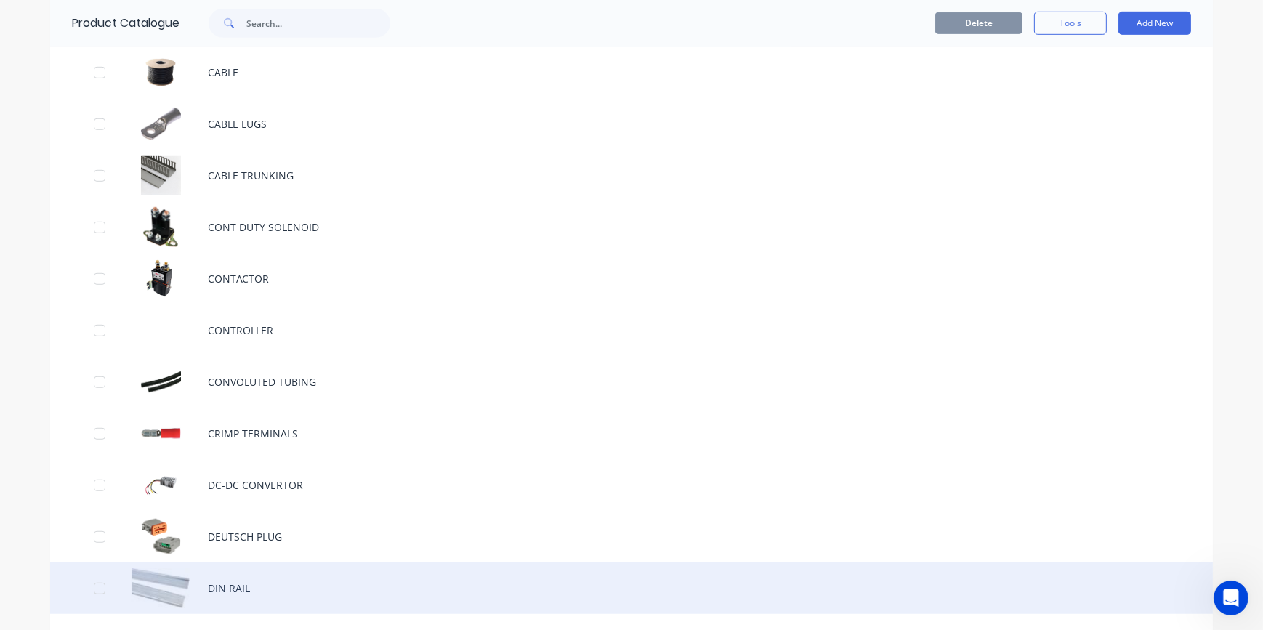
scroll to position [1255, 0]
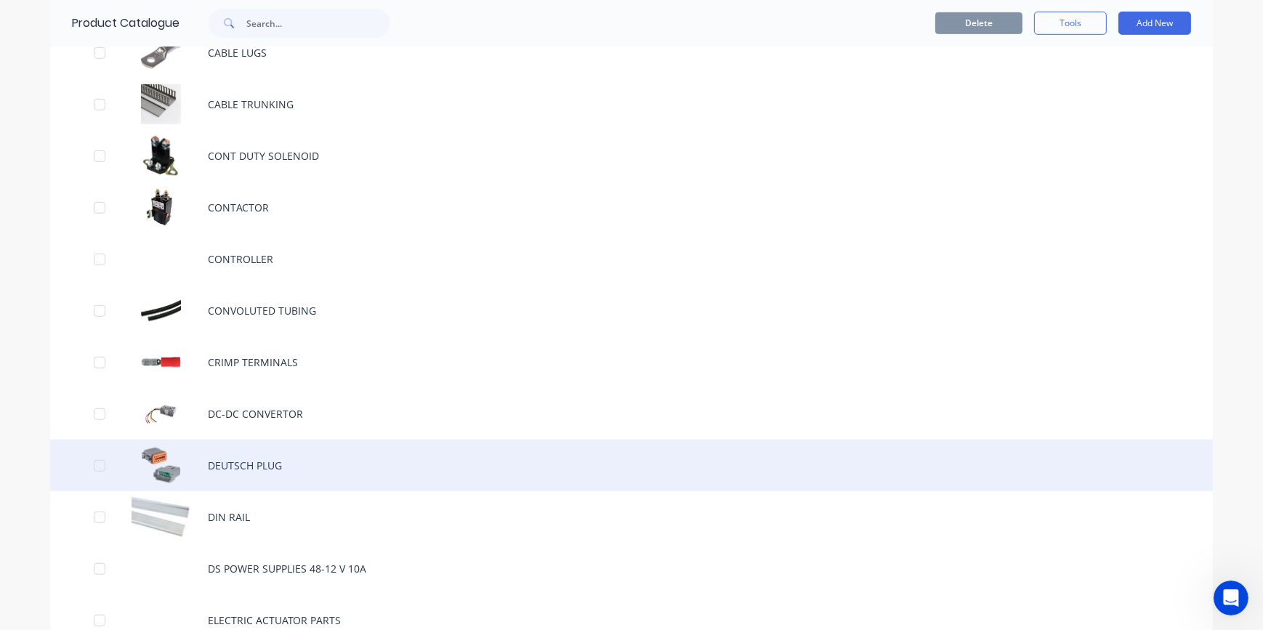
click at [268, 469] on div "DEUTSCH PLUG" at bounding box center [631, 466] width 1163 height 52
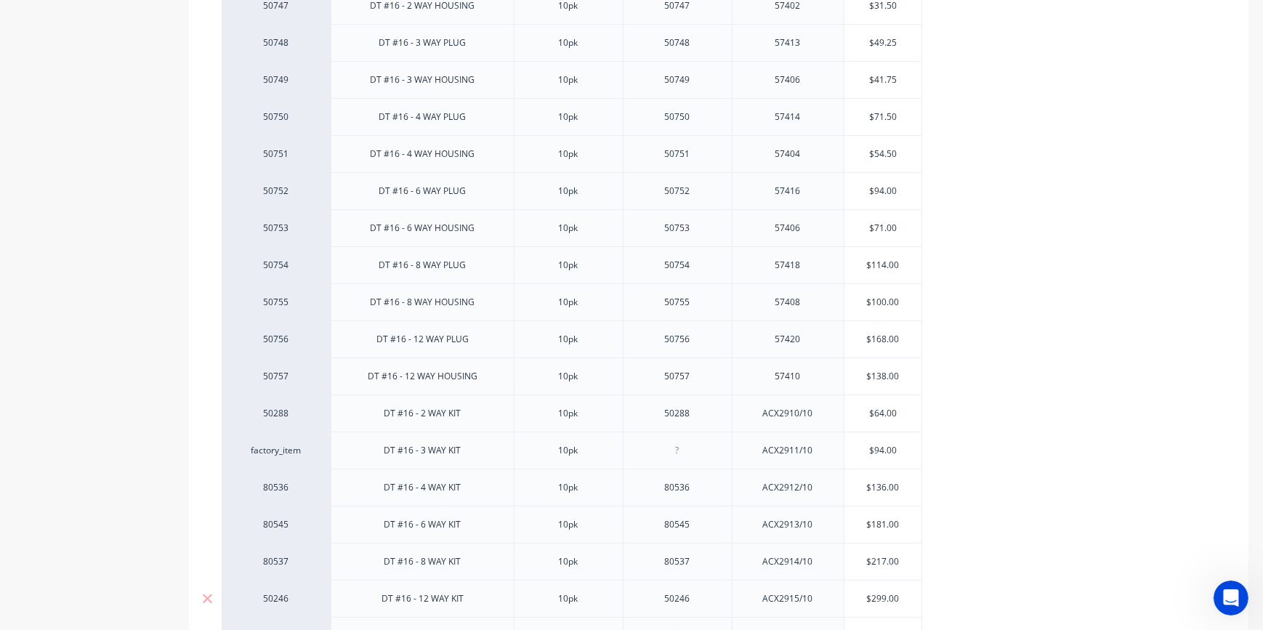
scroll to position [727, 0]
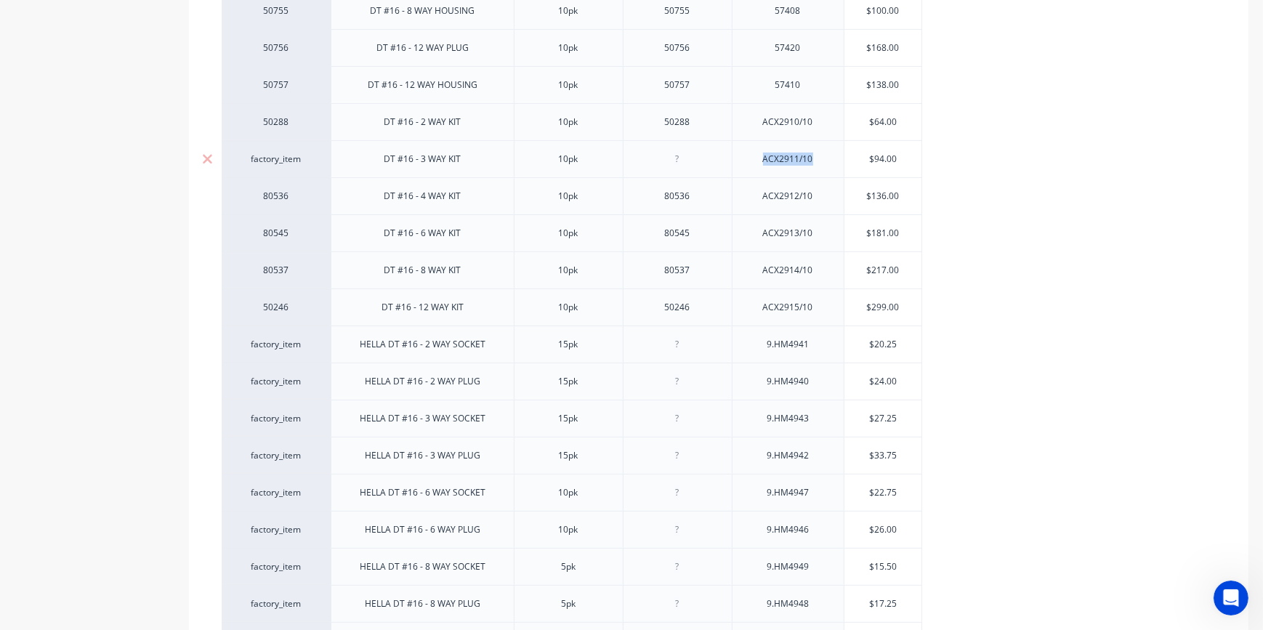
drag, startPoint x: 758, startPoint y: 164, endPoint x: 818, endPoint y: 161, distance: 59.7
click at [818, 161] on div "ACX2911/10" at bounding box center [788, 159] width 73 height 19
copy div "ACX2911/10"
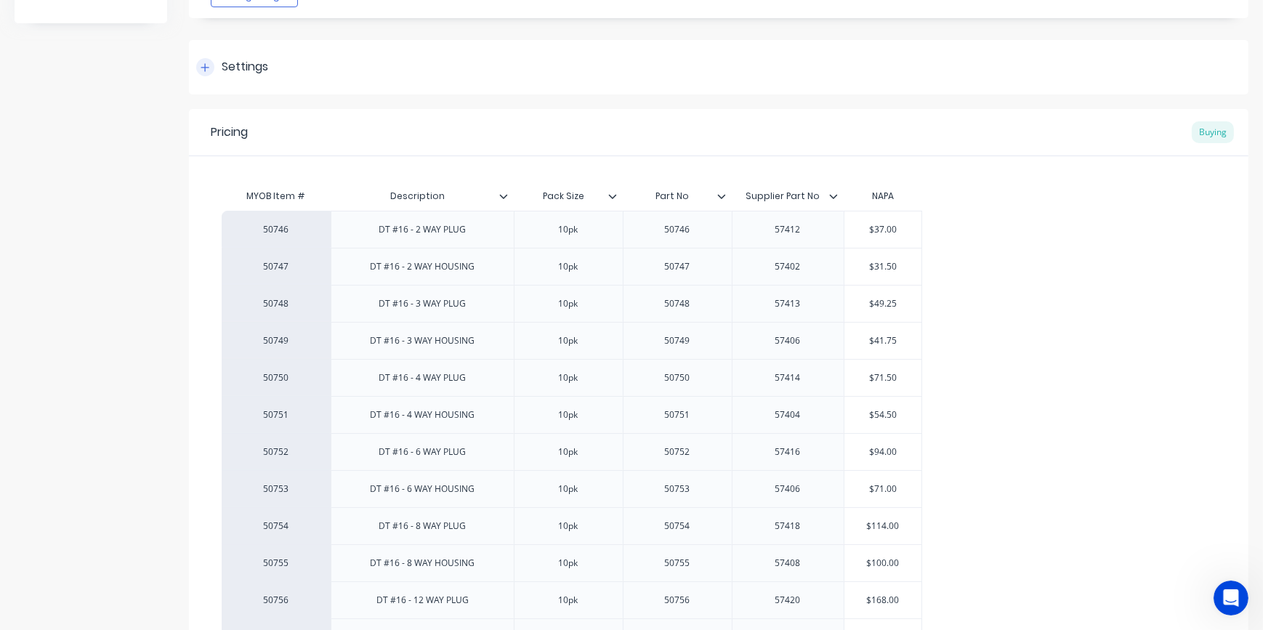
scroll to position [0, 0]
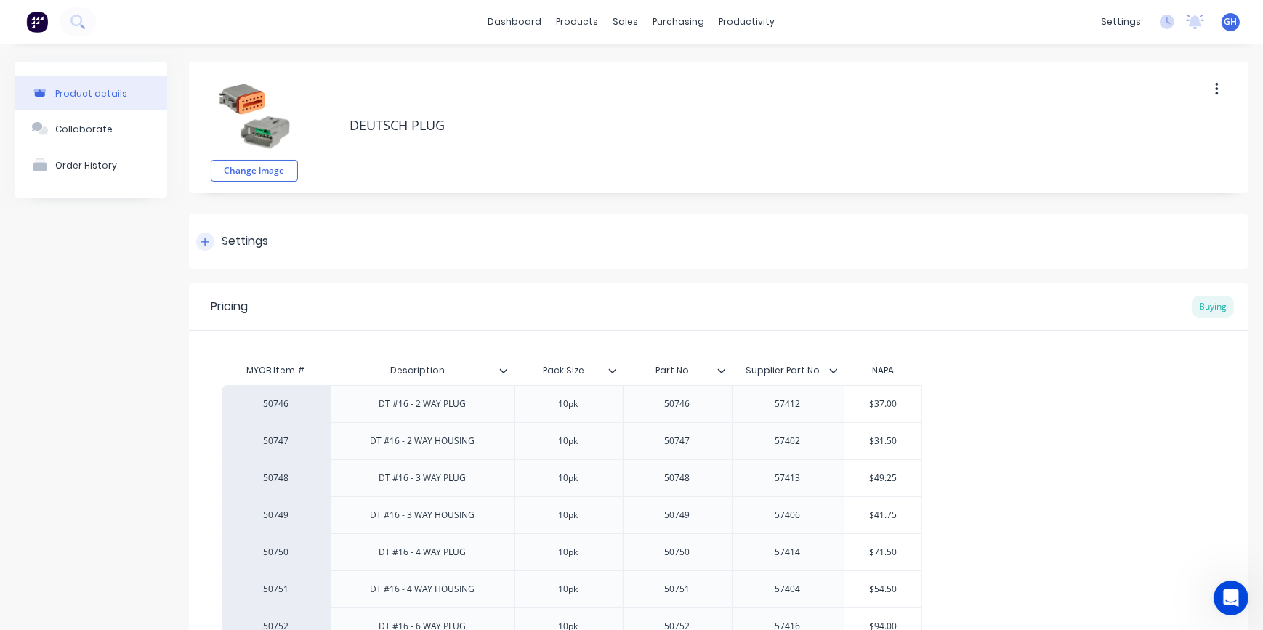
type textarea "x"
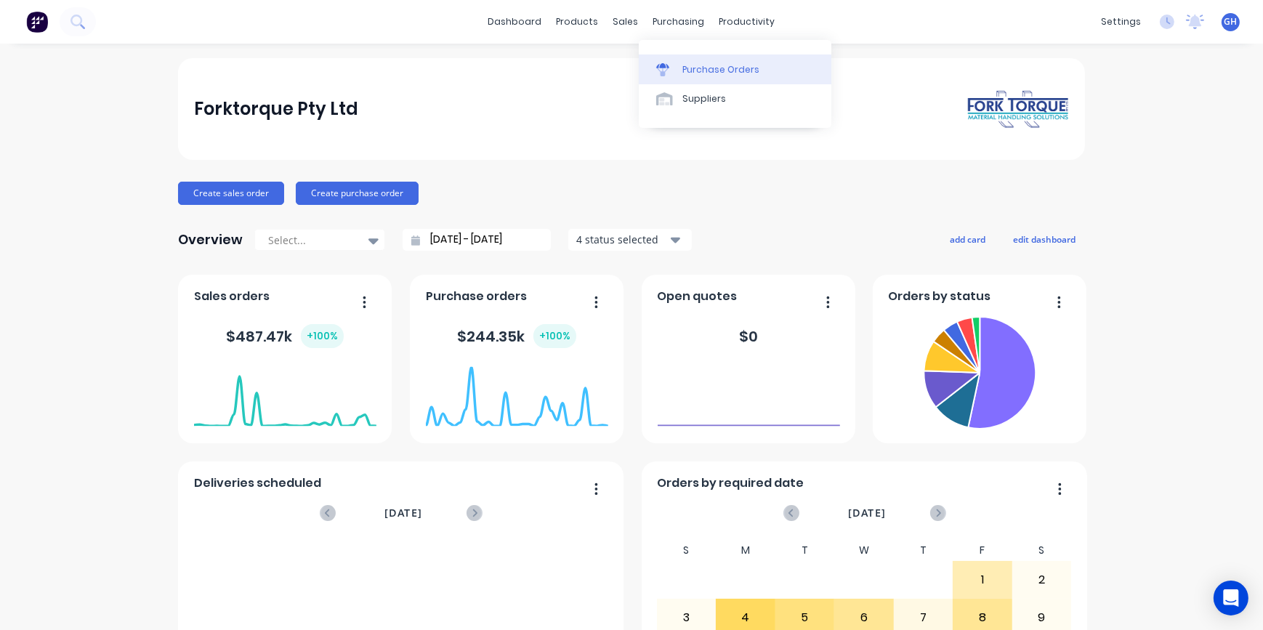
click at [704, 76] on div "Purchase Orders" at bounding box center [721, 69] width 77 height 13
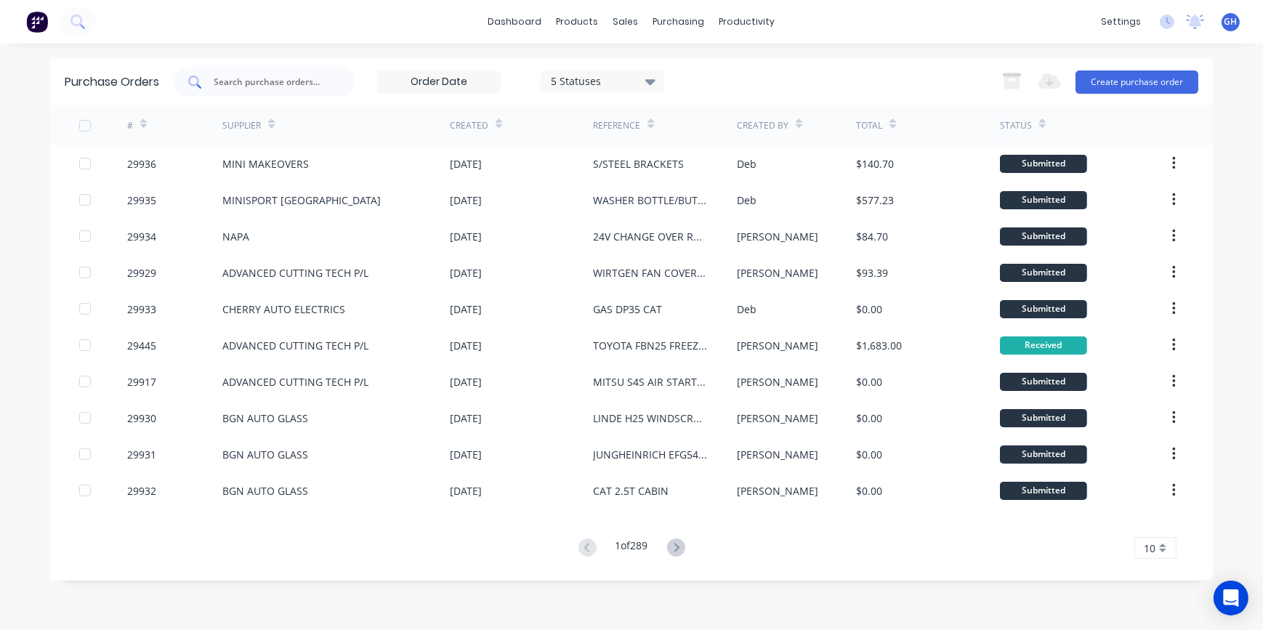
click at [260, 83] on input "text" at bounding box center [272, 82] width 121 height 15
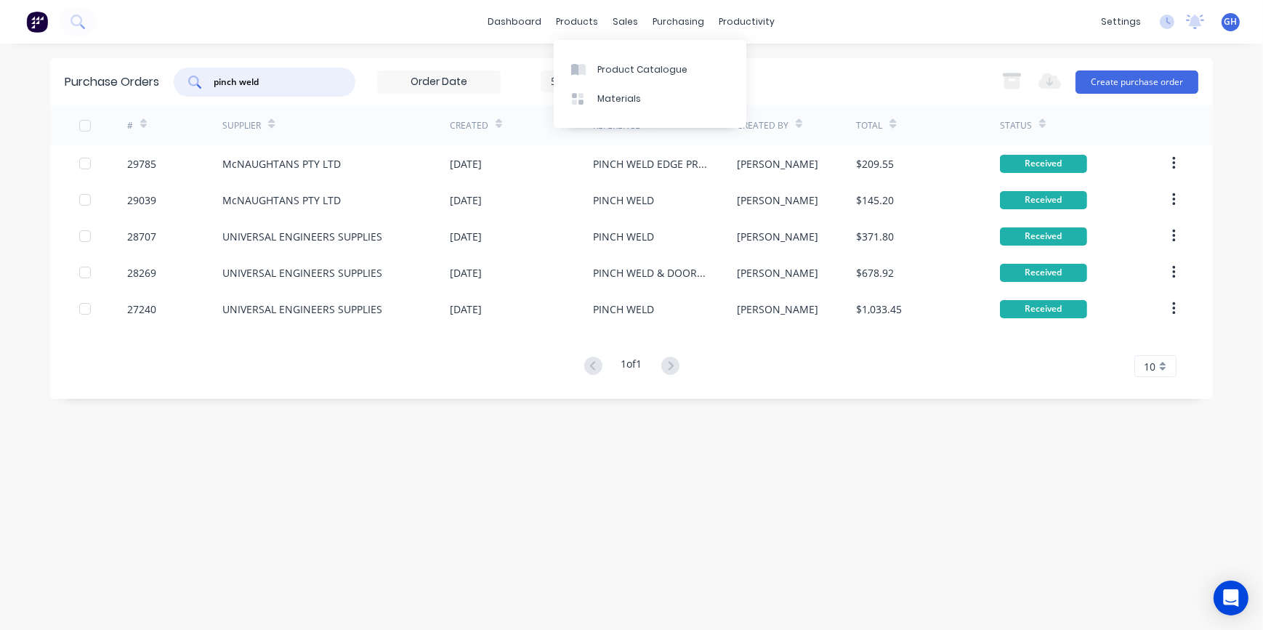
type input "pinch weld"
click at [889, 25] on div "dashboard products sales purchasing productivity dashboard products Product Cat…" at bounding box center [631, 22] width 1263 height 44
